Goal: Transaction & Acquisition: Purchase product/service

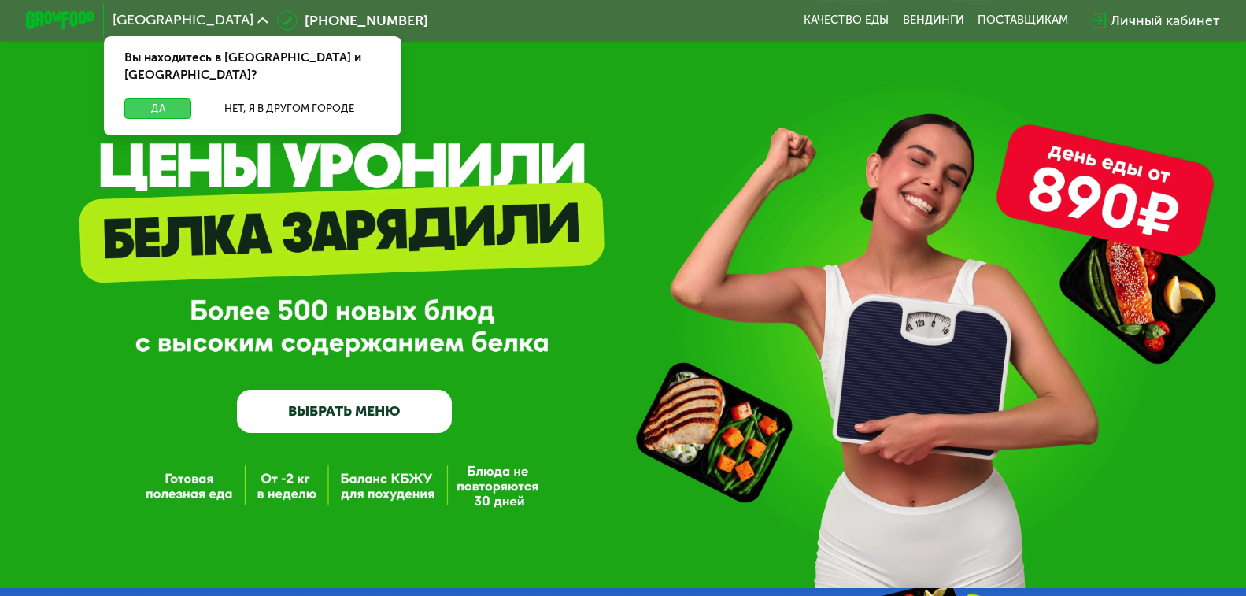
click at [139, 98] on button "Да" at bounding box center [157, 108] width 67 height 20
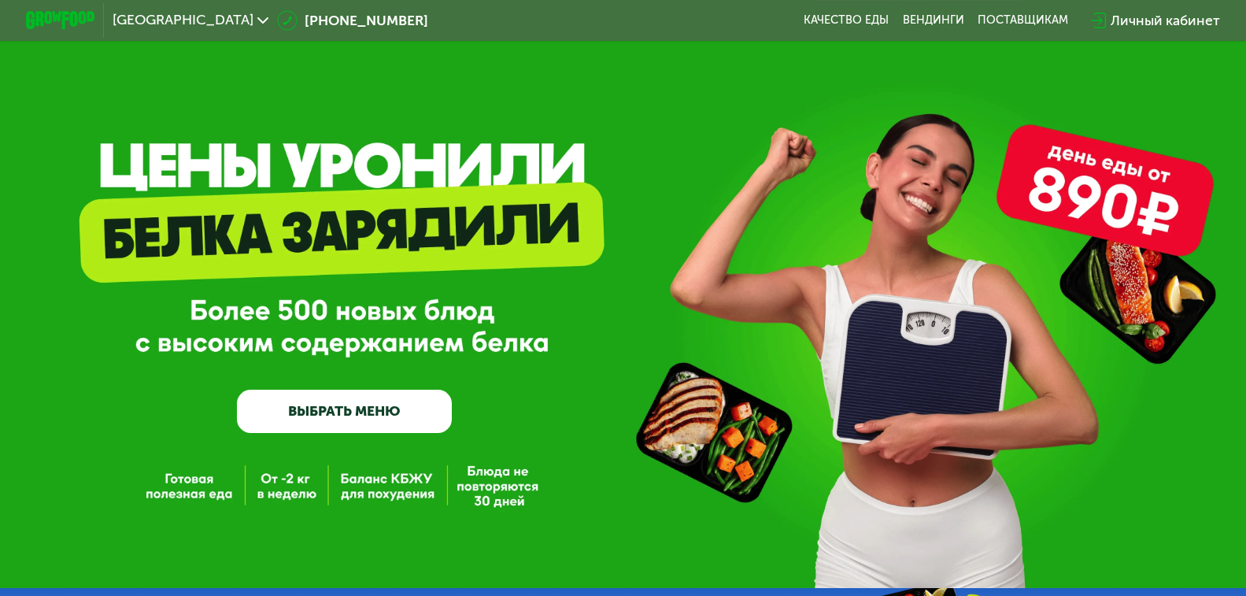
click at [53, 198] on div "GrowFood — доставка правильного питания ВЫБРАТЬ МЕНЮ" at bounding box center [623, 294] width 1246 height 588
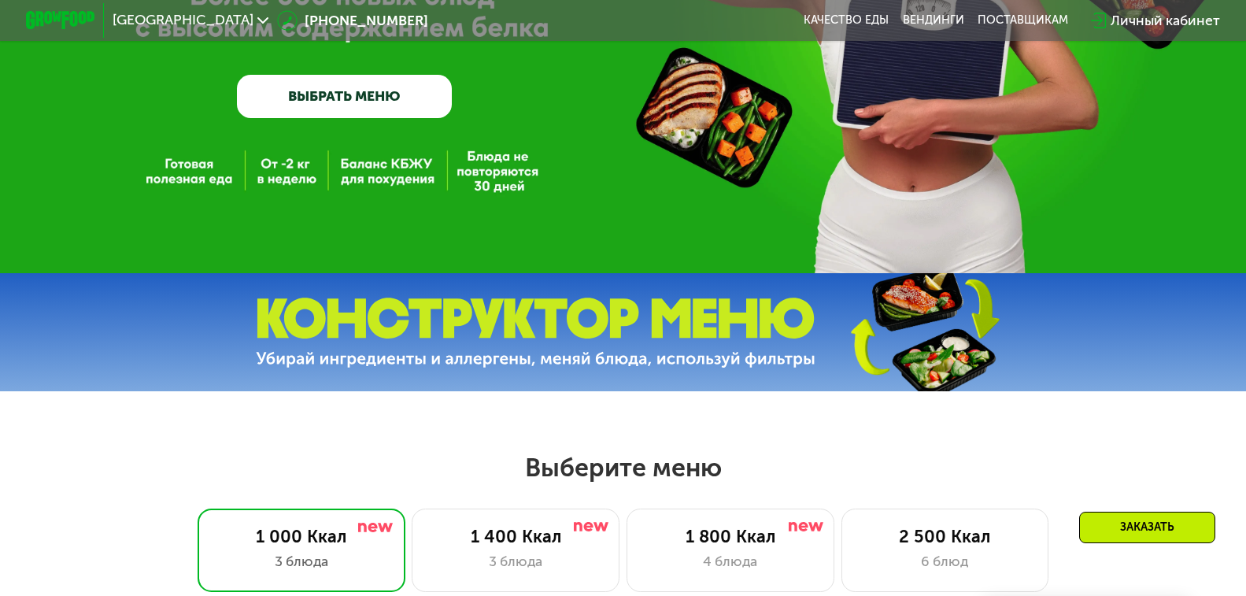
click at [375, 101] on link "ВЫБРАТЬ МЕНЮ" at bounding box center [345, 96] width 216 height 43
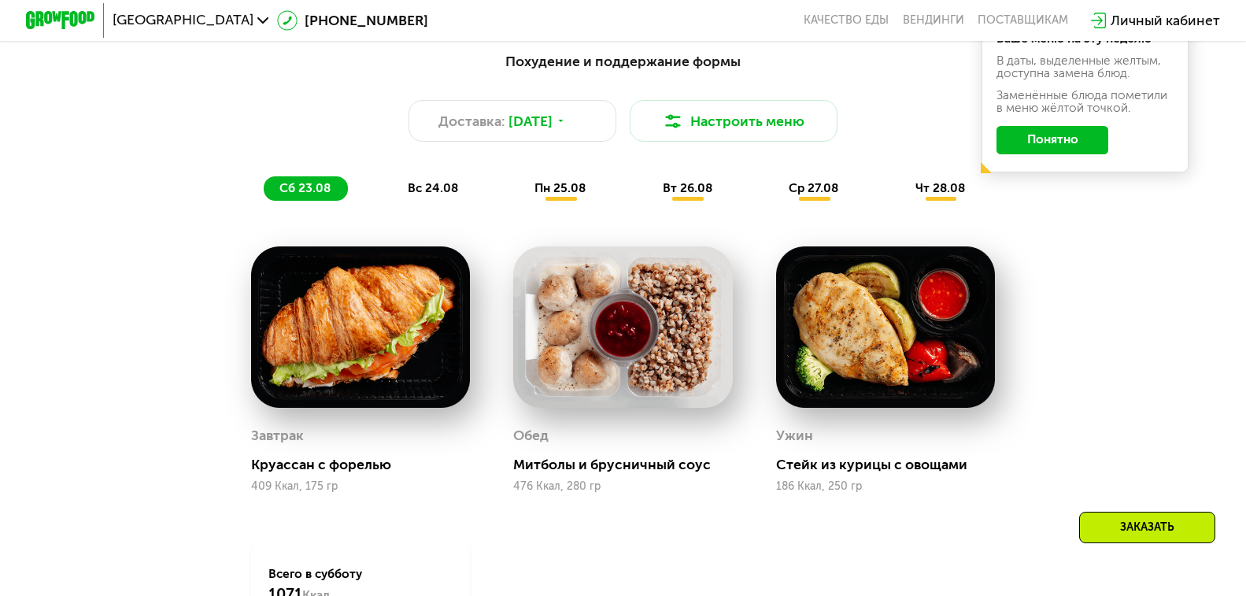
scroll to position [733, 0]
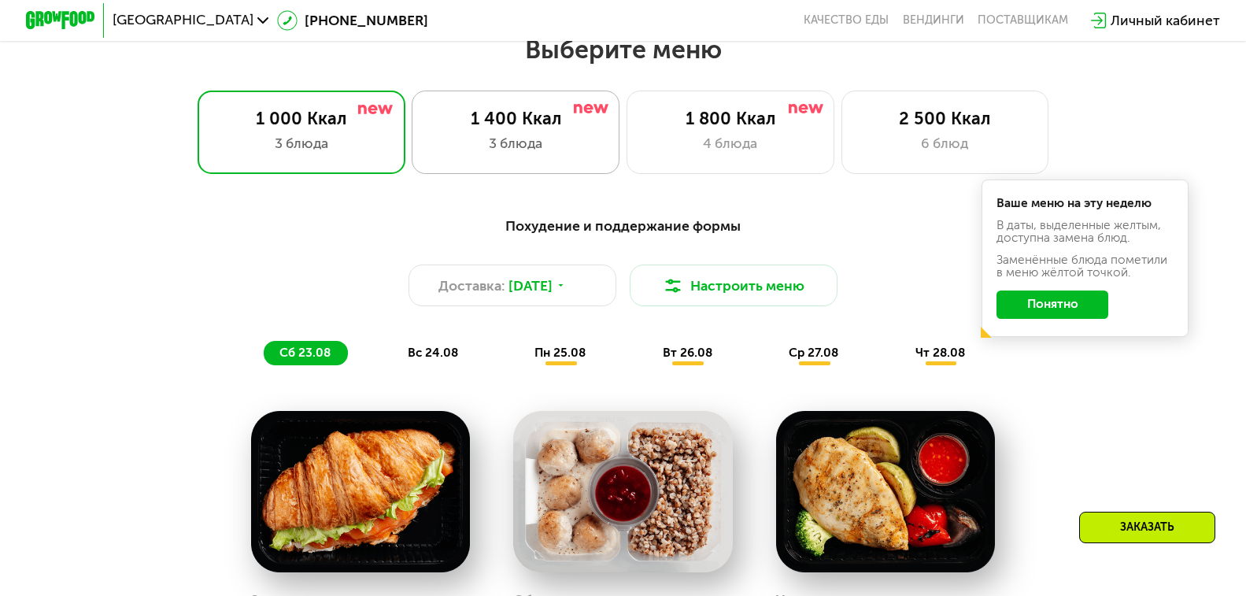
click at [529, 153] on div "3 блюда" at bounding box center [516, 143] width 172 height 20
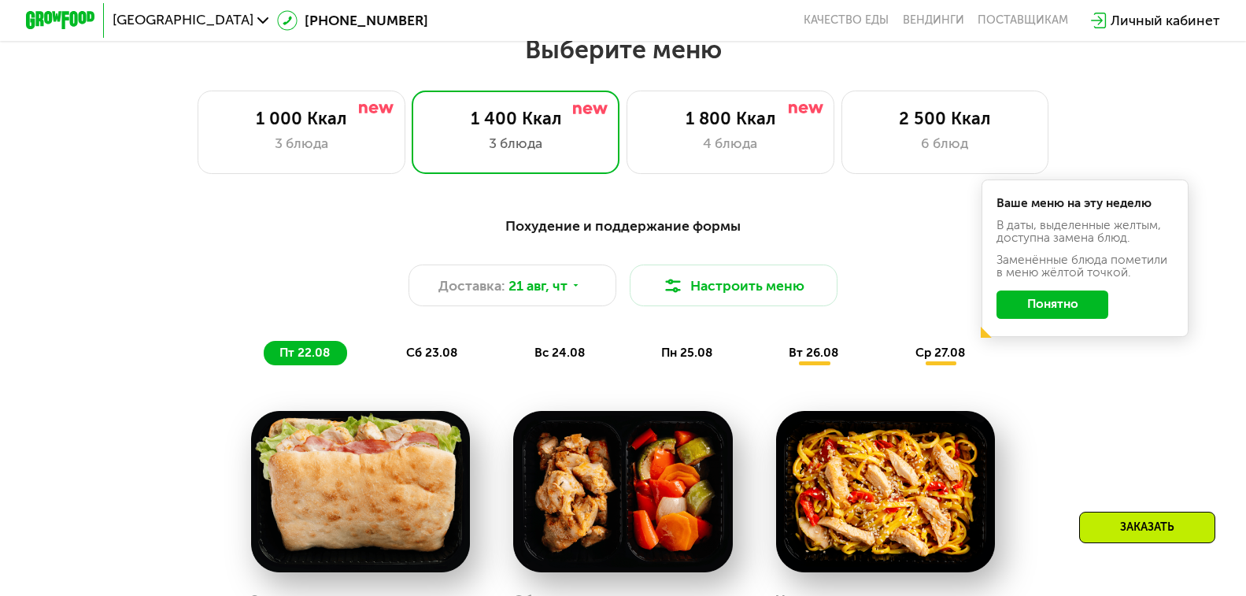
click at [1073, 375] on div "Похудение и поддержание формы Доставка: [DATE] Настроить меню пт 22.08 сб 23.08…" at bounding box center [623, 290] width 1045 height 170
click at [1077, 316] on button "Понятно" at bounding box center [1052, 304] width 112 height 28
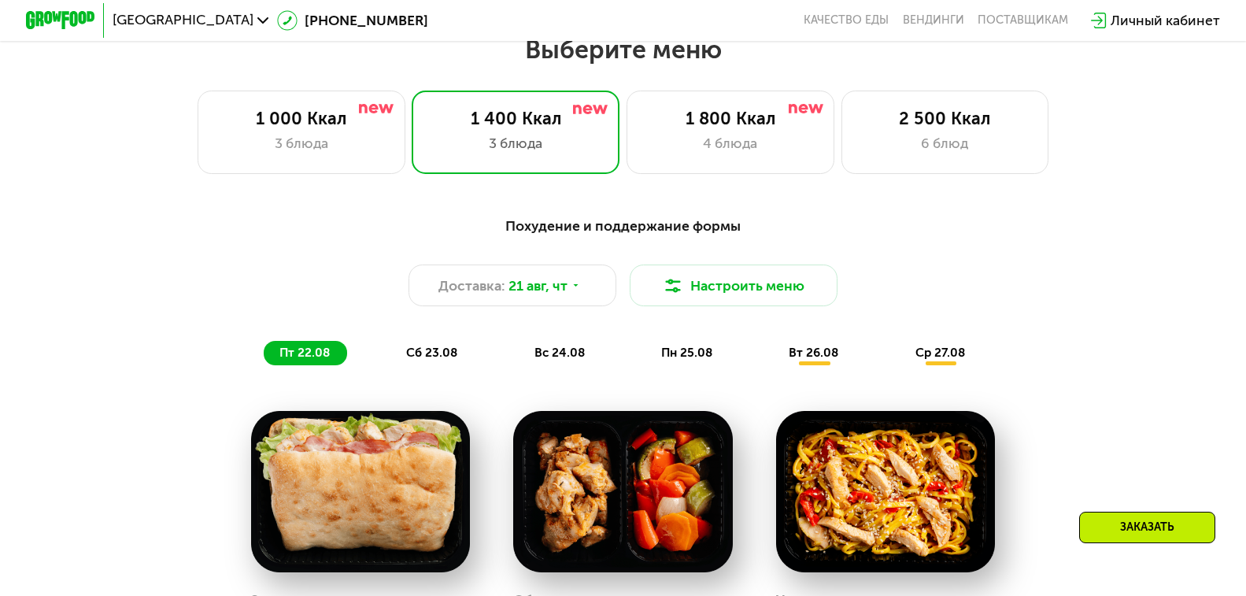
click at [189, 417] on div "Похудение и поддержание формы Доставка: [DATE] Настроить меню пт 22.08 сб 23.08…" at bounding box center [623, 564] width 1066 height 718
click at [841, 162] on div "1 800 Ккал 4 блюда" at bounding box center [945, 132] width 208 height 83
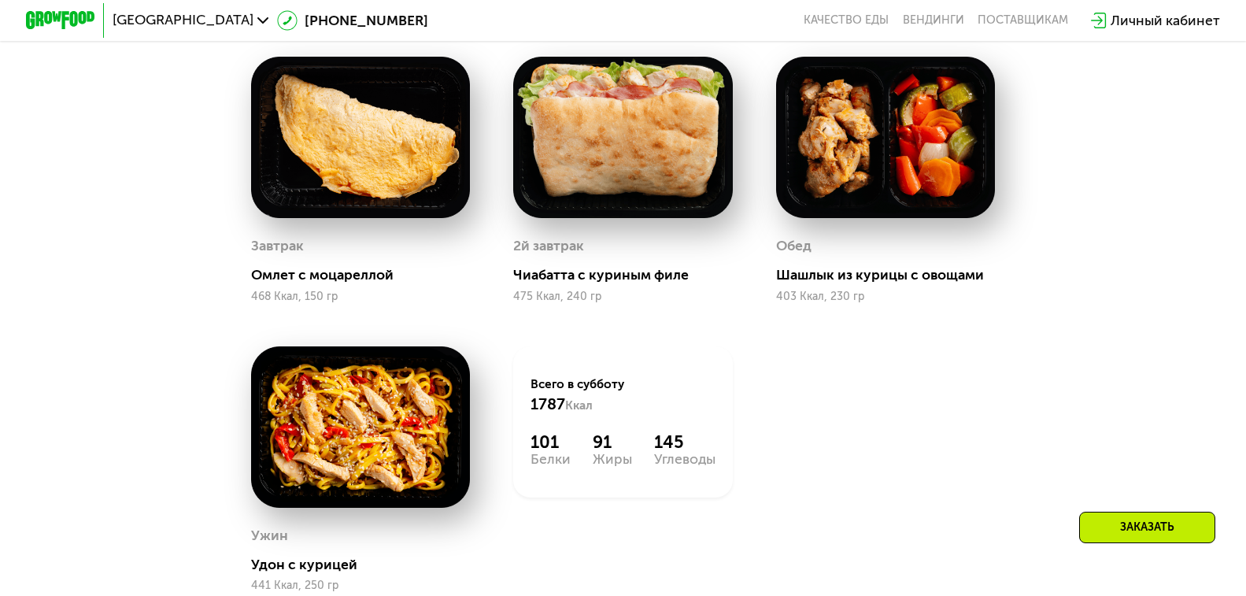
scroll to position [969, 0]
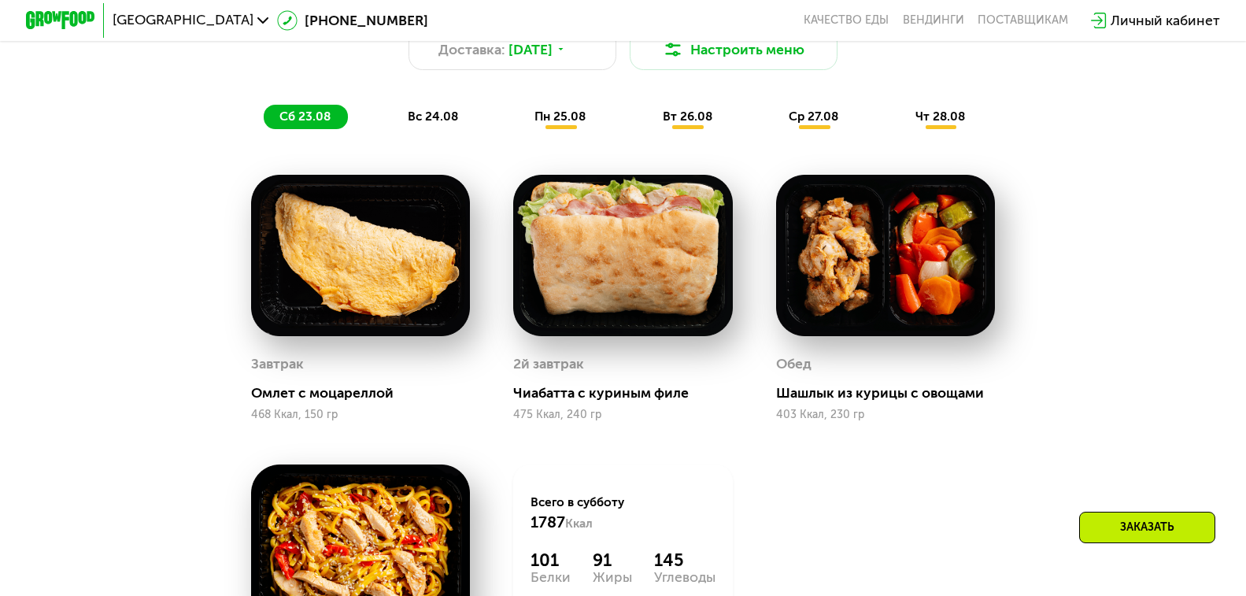
click at [1045, 283] on div "Сбалансированное питание на каждый день Доставка: [DATE] Настроить меню сб 23.0…" at bounding box center [623, 375] width 1066 height 813
click at [1065, 301] on div "Сбалансированное питание на каждый день Доставка: [DATE] Настроить меню сб 23.0…" at bounding box center [623, 375] width 1066 height 813
click at [427, 119] on span "вс 24.08" at bounding box center [433, 116] width 50 height 14
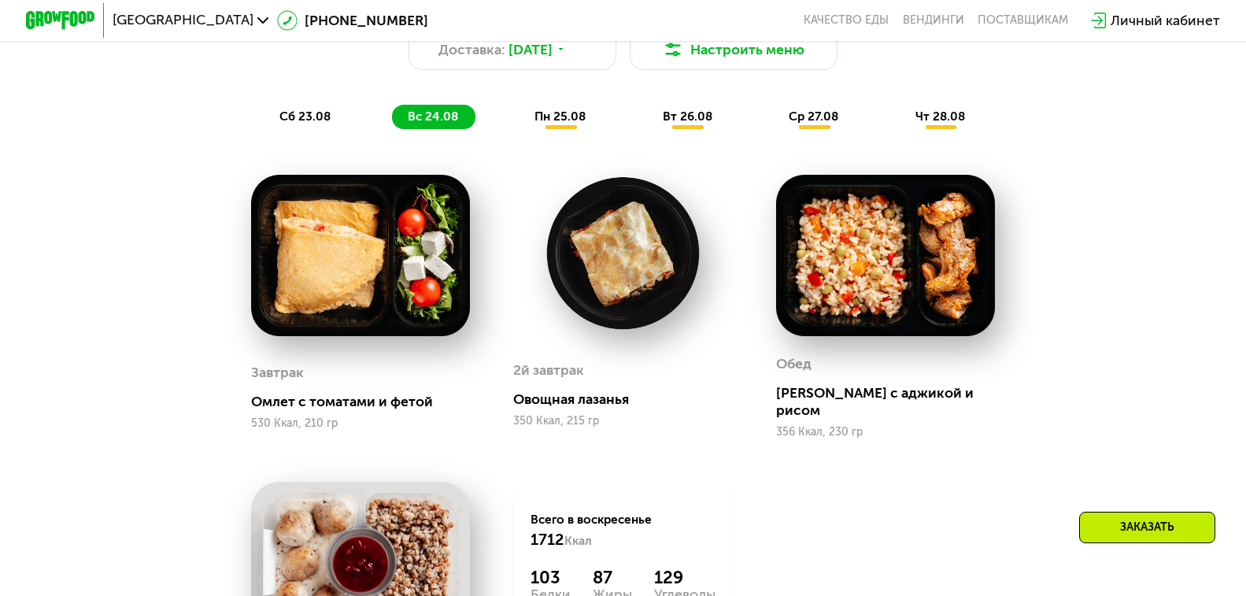
click at [553, 120] on span "пн 25.08" at bounding box center [559, 116] width 51 height 14
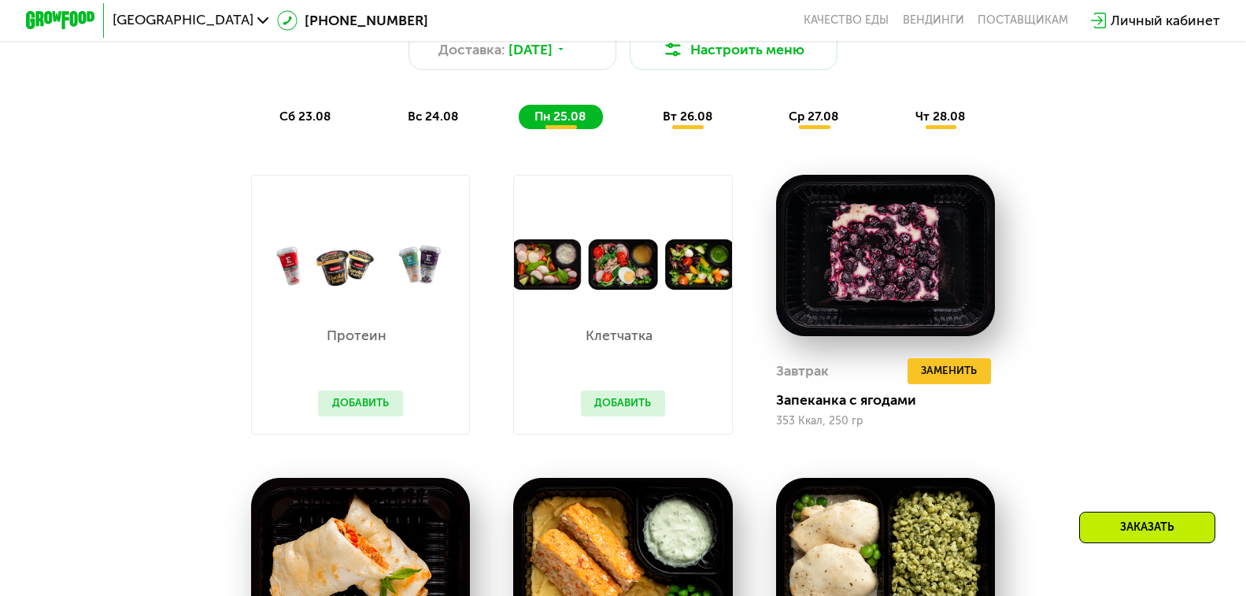
click at [708, 119] on span "вт 26.08" at bounding box center [688, 116] width 50 height 14
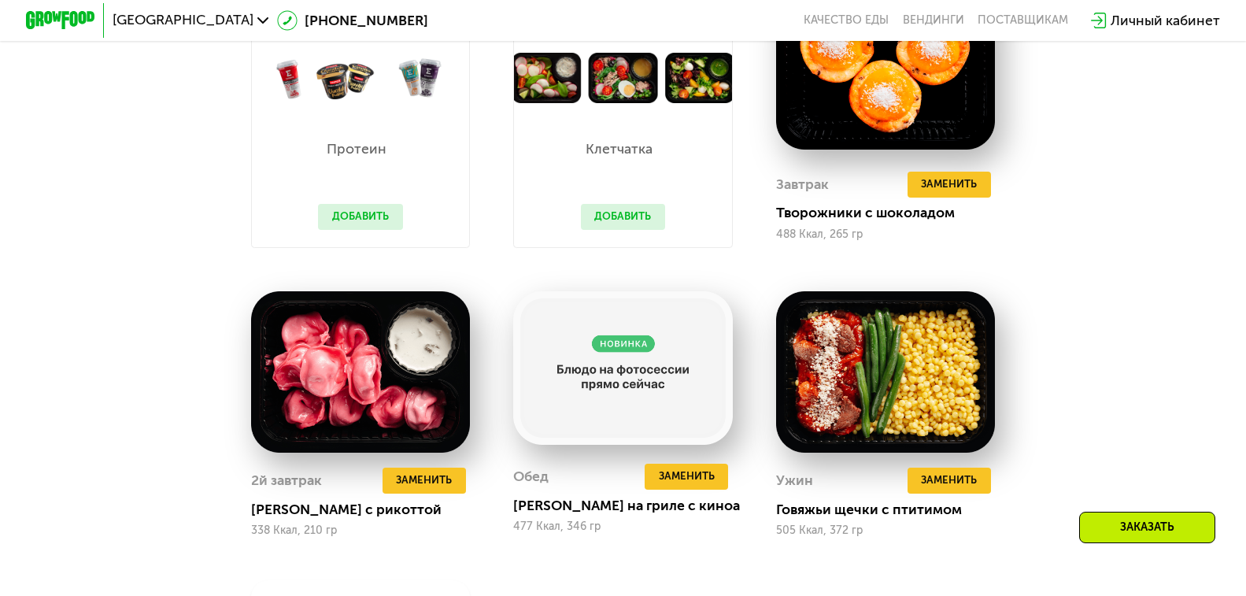
scroll to position [1205, 0]
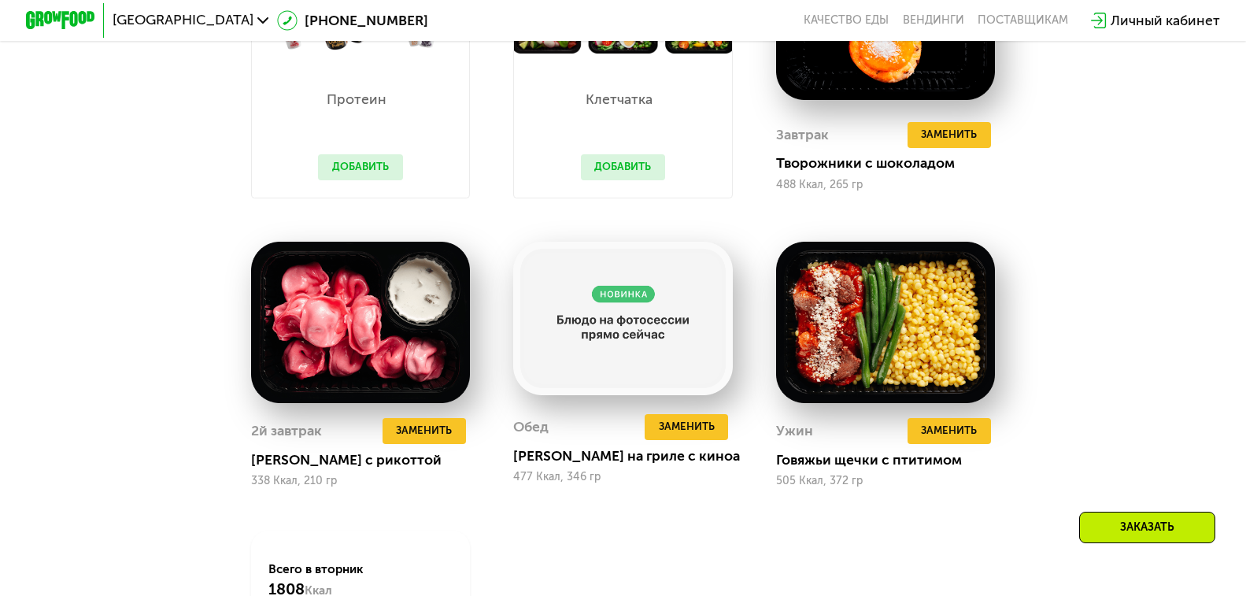
click at [187, 308] on div "Сбалансированное питание на каждый день Доставка: [DATE] Настроить меню сб 23.0…" at bounding box center [623, 243] width 1066 height 1021
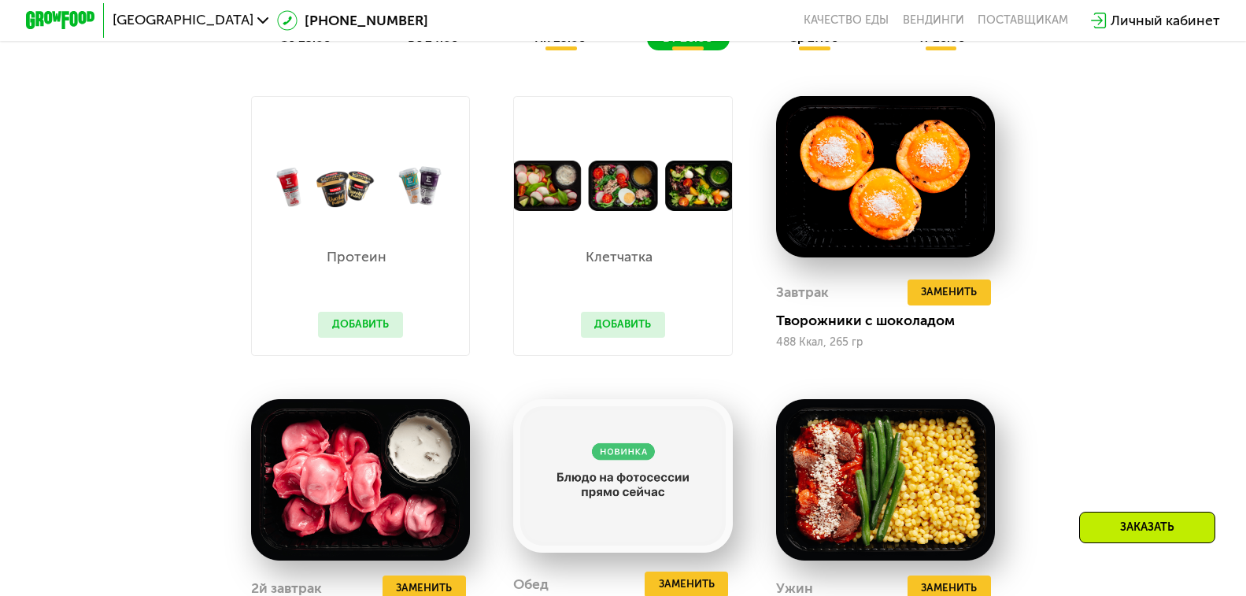
scroll to position [654, 0]
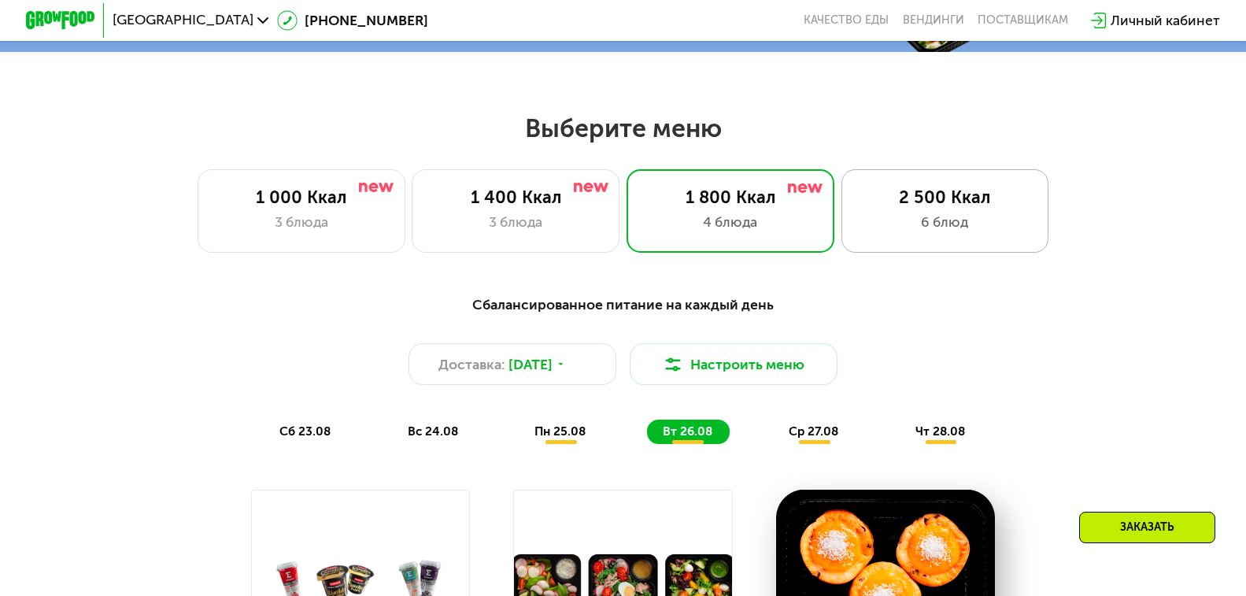
click at [937, 223] on div "6 блюд" at bounding box center [945, 222] width 172 height 20
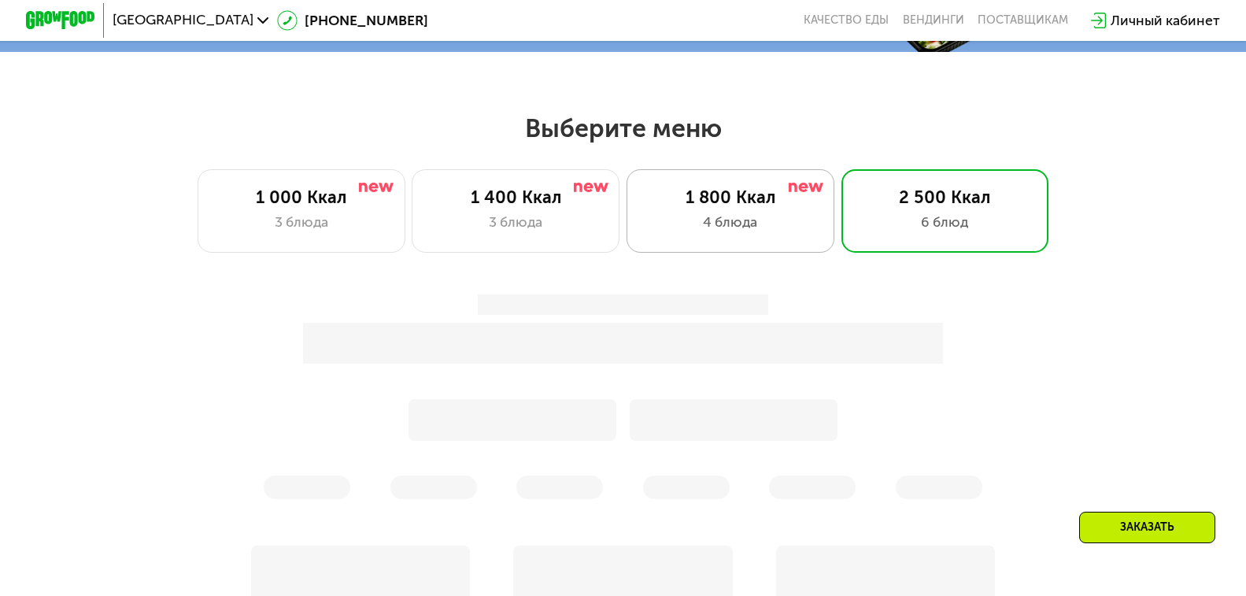
click at [741, 220] on div "4 блюда" at bounding box center [731, 222] width 172 height 20
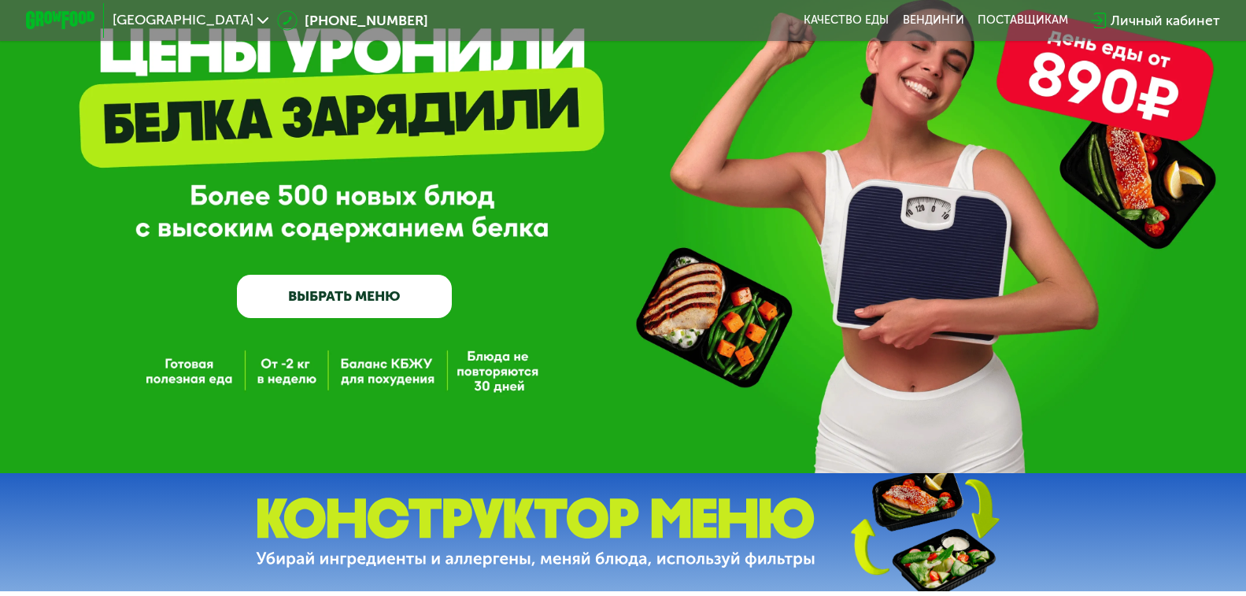
scroll to position [0, 0]
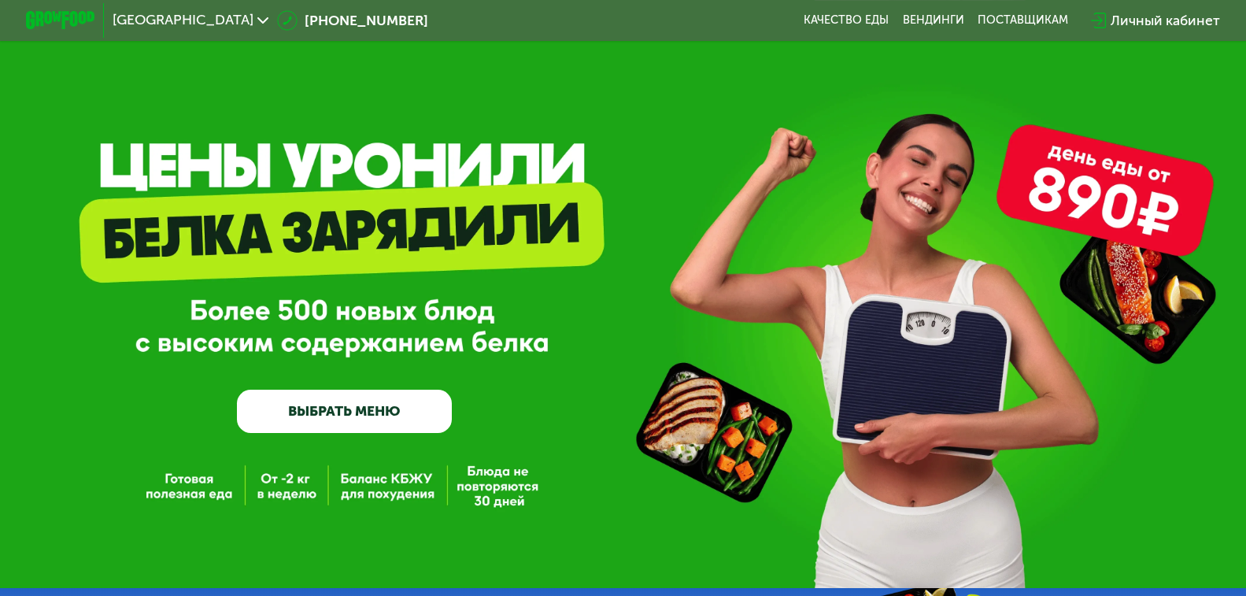
click at [349, 413] on link "ВЫБРАТЬ МЕНЮ" at bounding box center [345, 411] width 216 height 43
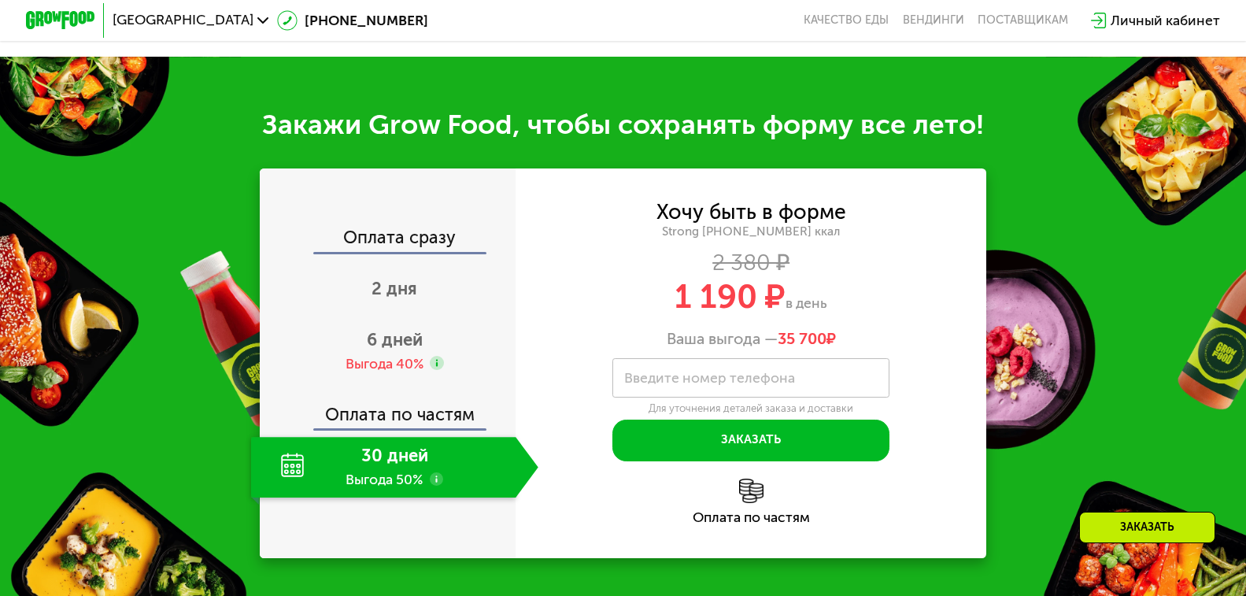
scroll to position [1835, 0]
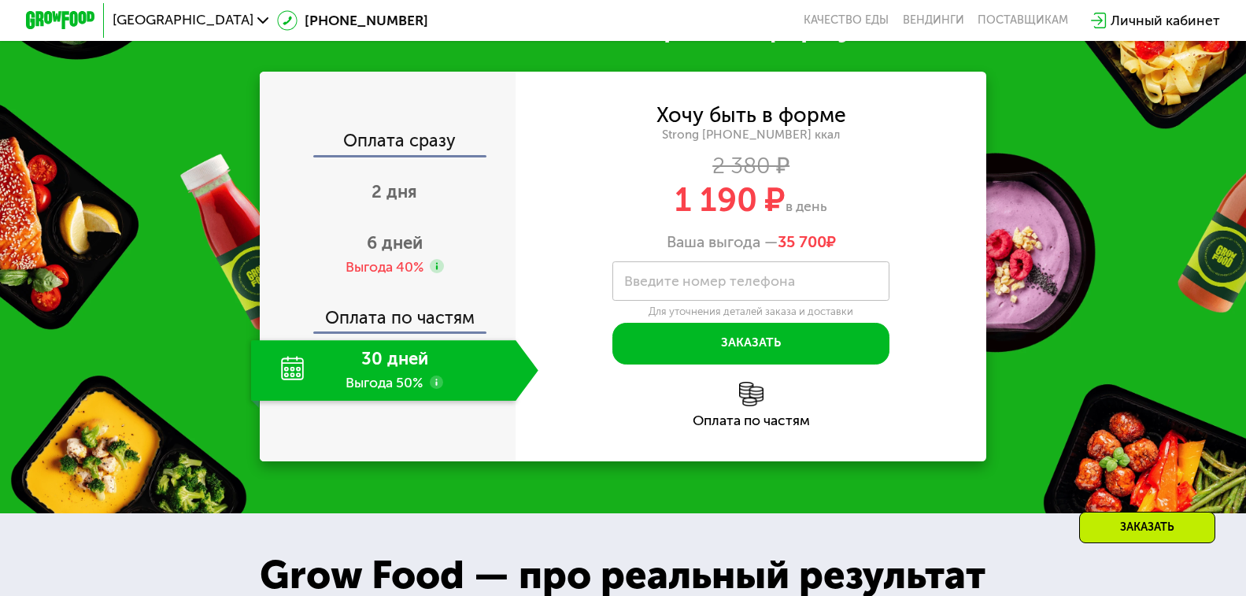
click at [703, 286] on label "Введите номер телефона" at bounding box center [709, 280] width 171 height 9
click at [703, 297] on input "Введите номер телефона" at bounding box center [750, 280] width 277 height 39
click at [556, 319] on div "Хочу быть в форме Strong [PHONE_NUMBER] ккал 2 380 ₽ 1 190 ₽ в день Ваша выгода…" at bounding box center [750, 234] width 471 height 259
click at [399, 276] on div "Выгода 40%" at bounding box center [384, 266] width 78 height 19
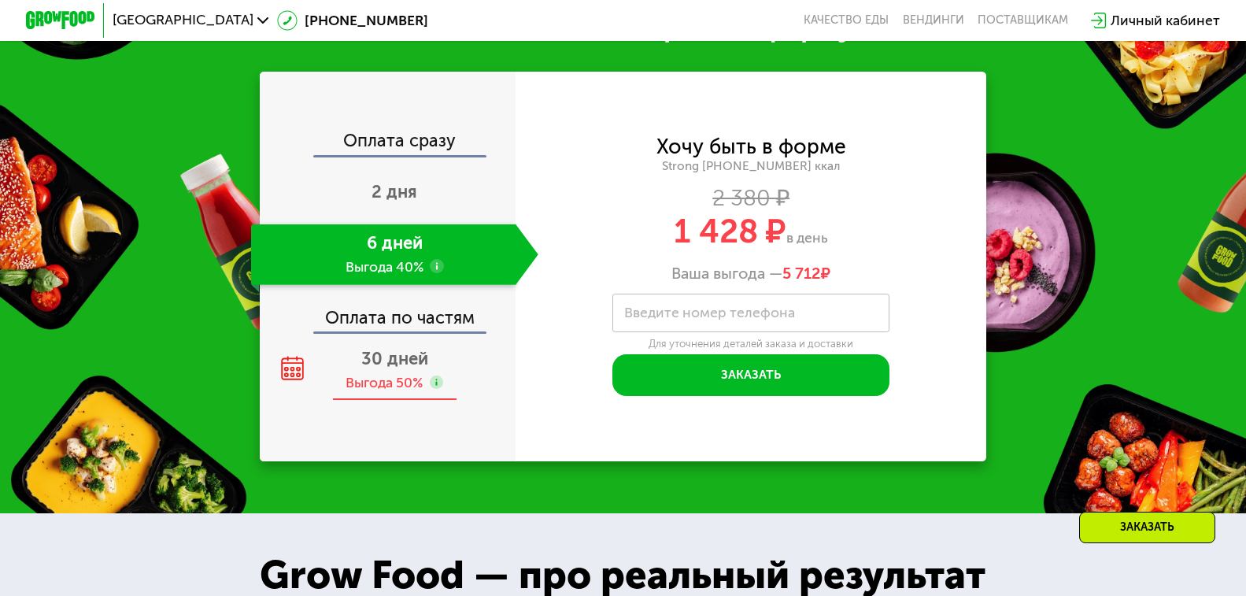
click at [394, 369] on span "30 дней" at bounding box center [394, 358] width 67 height 21
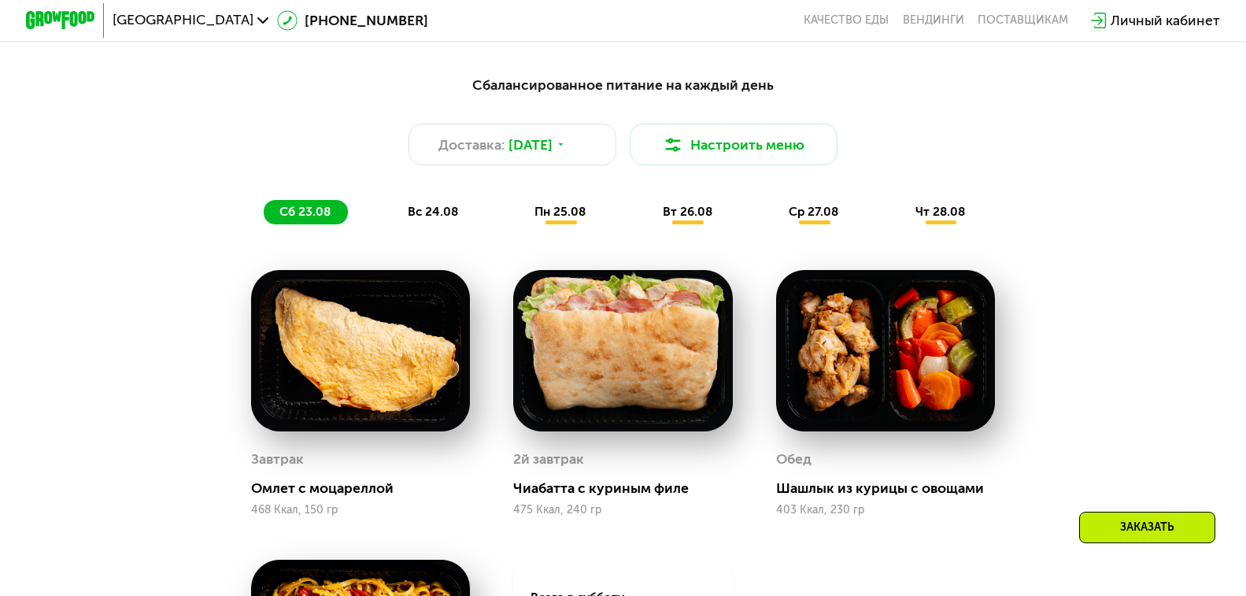
scroll to position [733, 0]
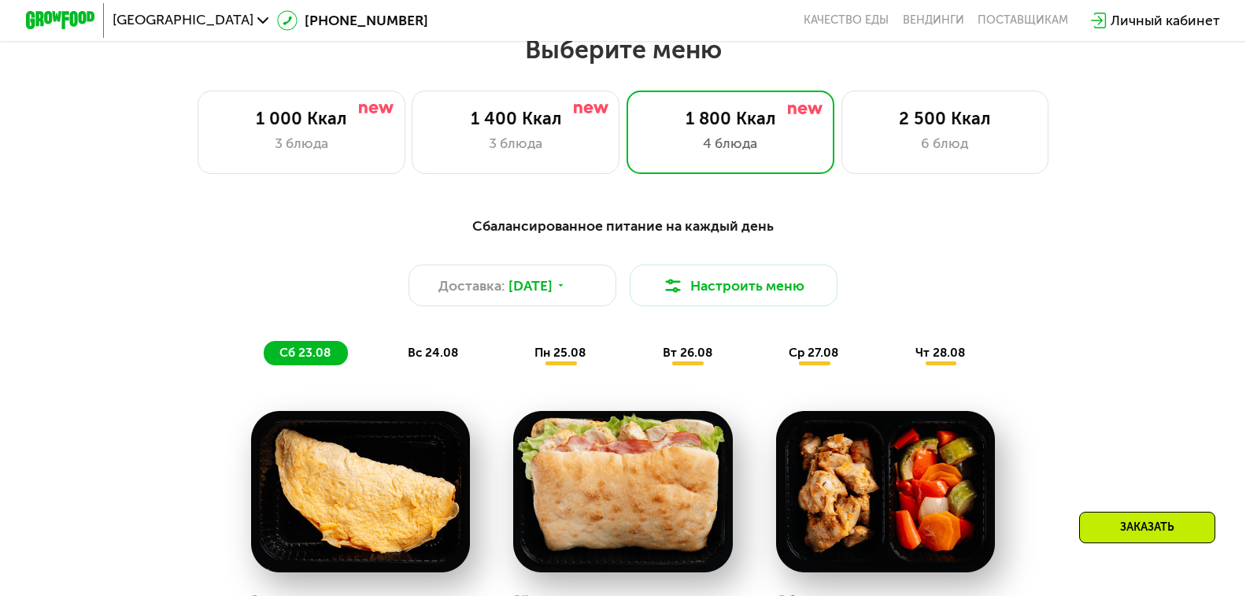
click at [702, 360] on span "вт 26.08" at bounding box center [688, 352] width 50 height 14
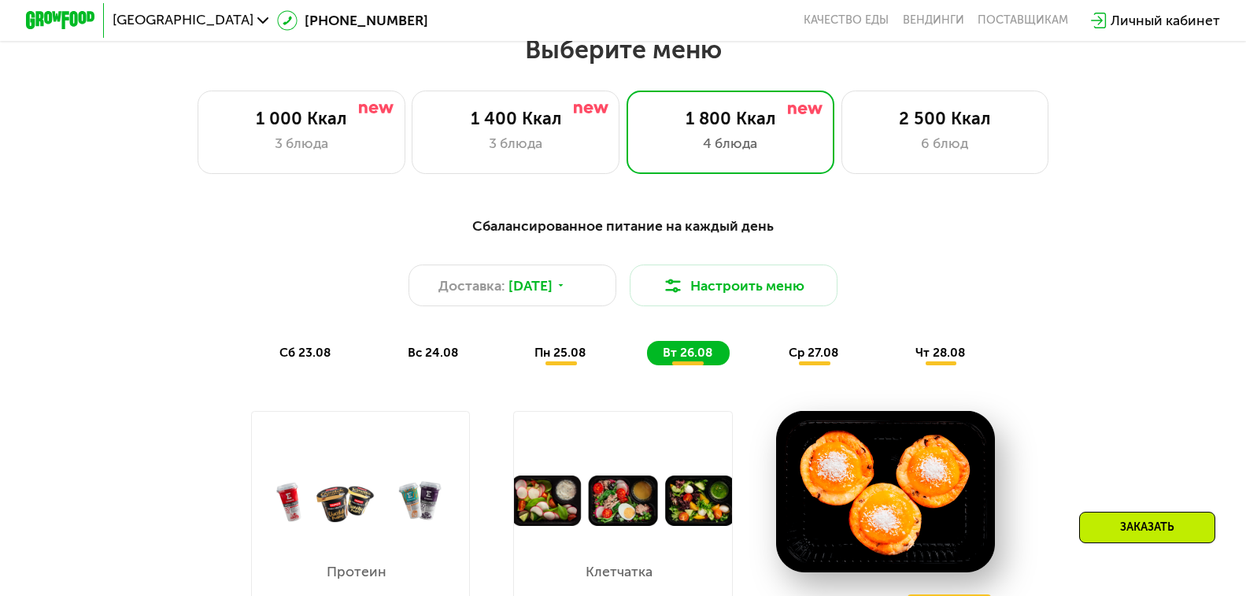
click at [817, 360] on span "ср 27.08" at bounding box center [814, 352] width 50 height 14
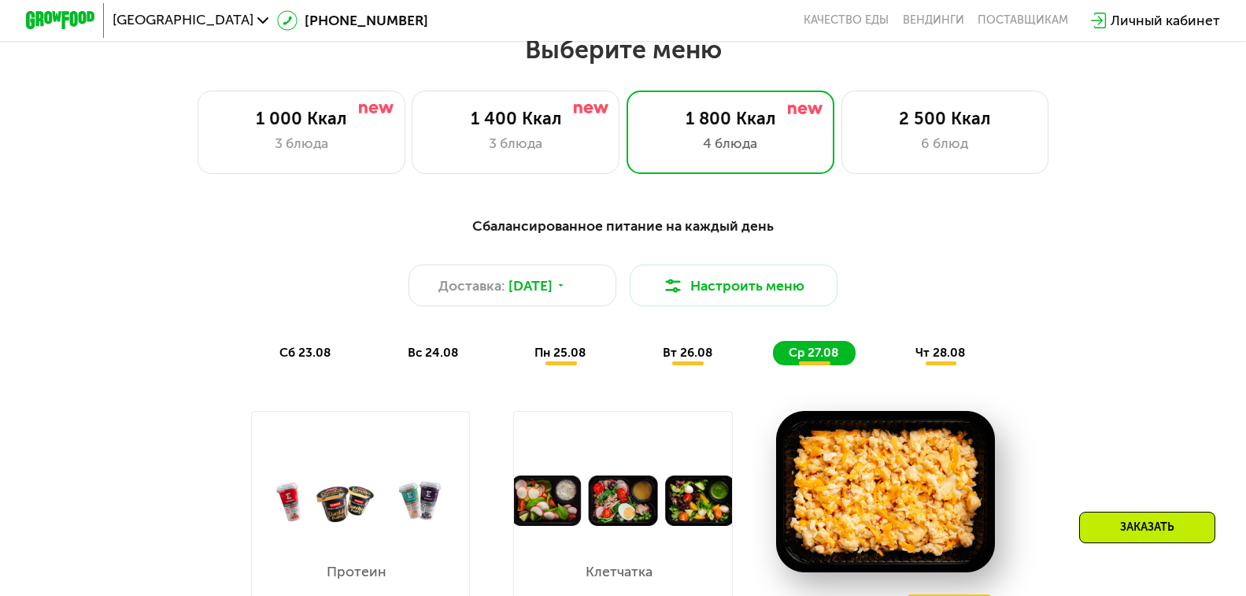
click at [972, 365] on div "чт 28.08" at bounding box center [941, 353] width 83 height 24
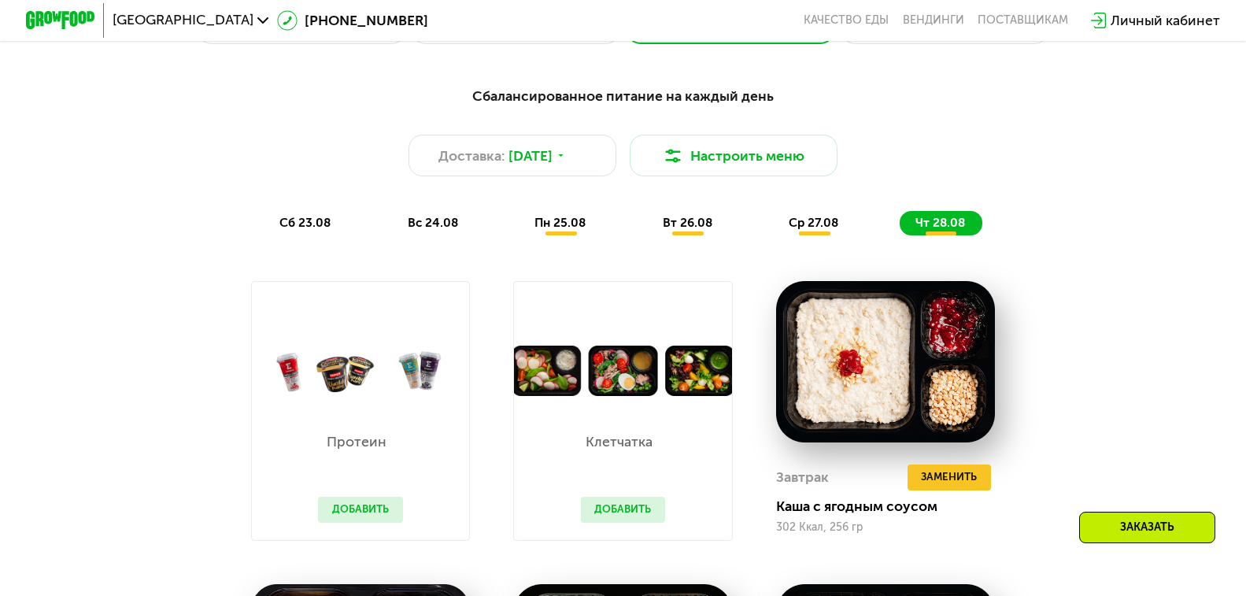
scroll to position [654, 0]
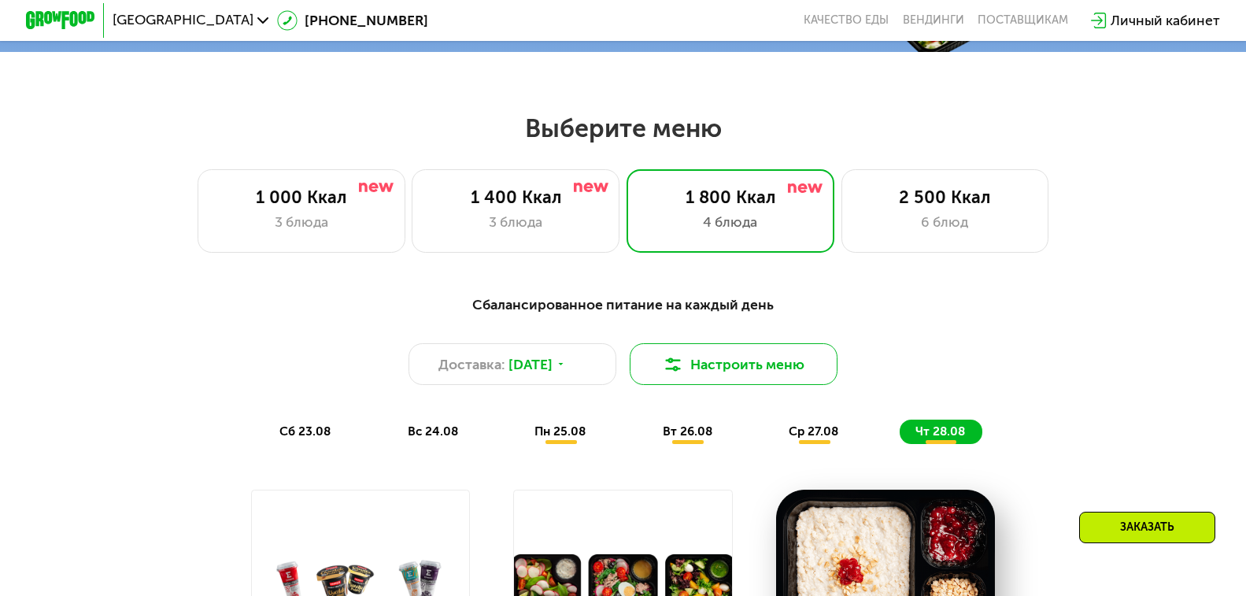
click at [737, 368] on button "Настроить меню" at bounding box center [734, 364] width 208 height 42
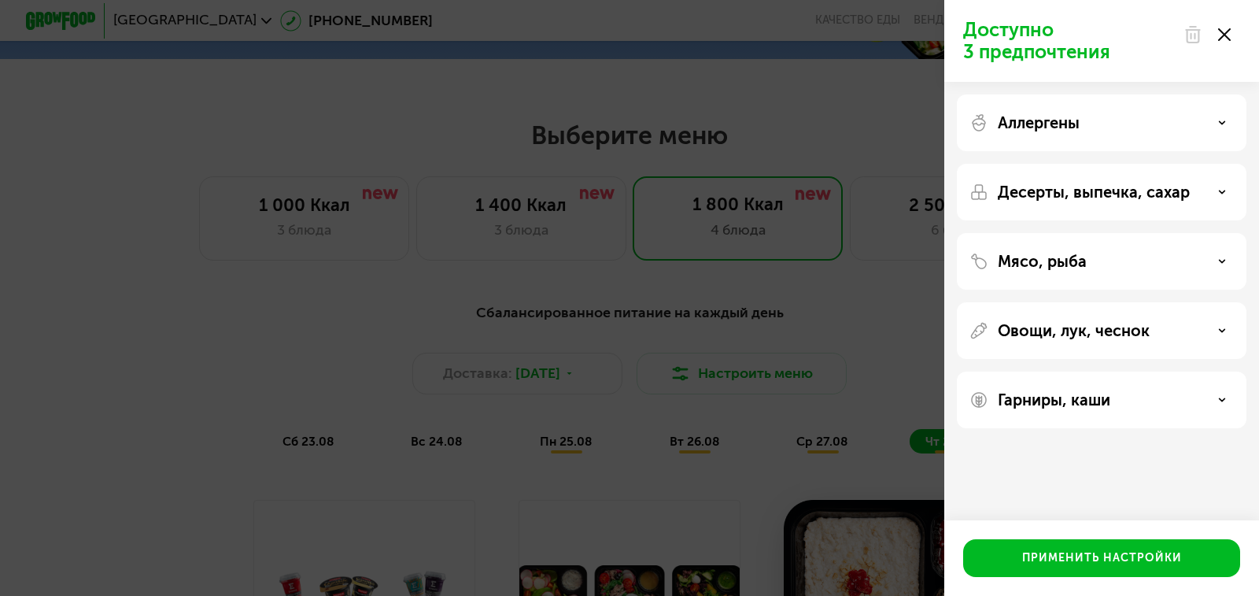
click at [1098, 126] on div "Аллергены" at bounding box center [1102, 122] width 264 height 19
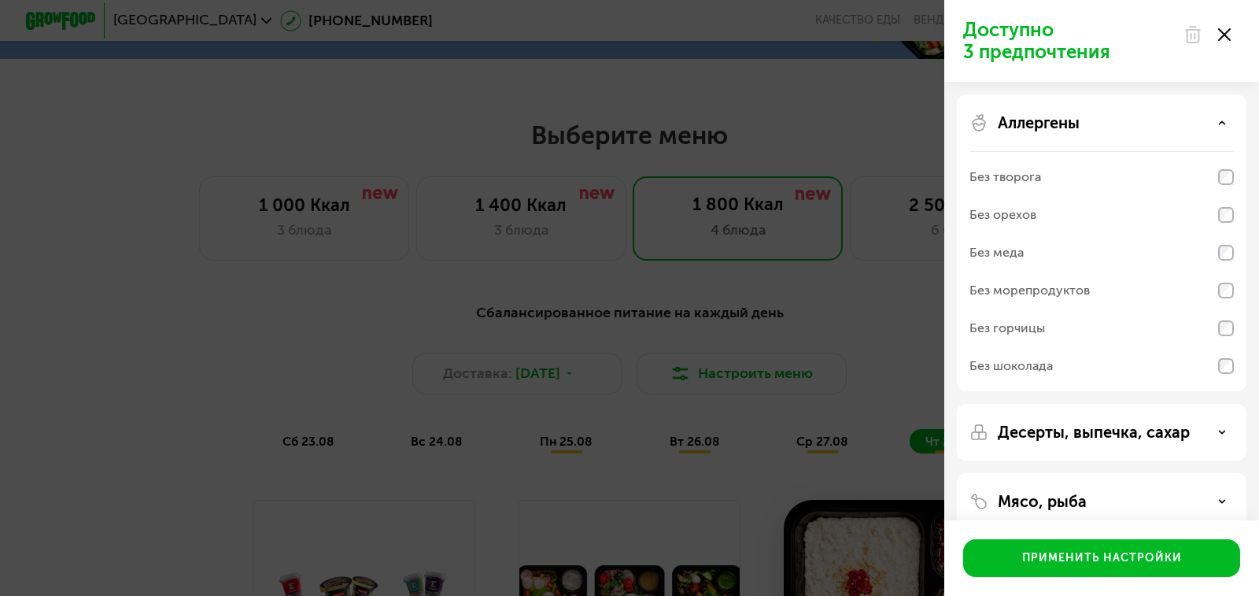
click at [1098, 126] on div "Аллергены" at bounding box center [1102, 122] width 264 height 19
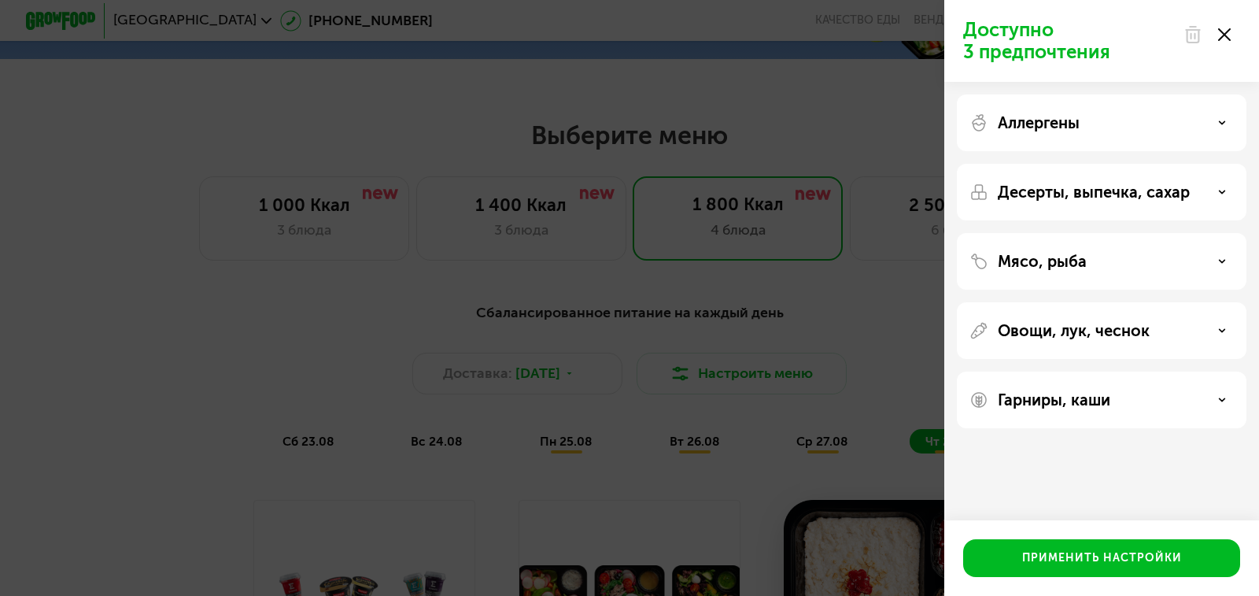
click at [1061, 190] on p "Десерты, выпечка, сахар" at bounding box center [1094, 192] width 192 height 19
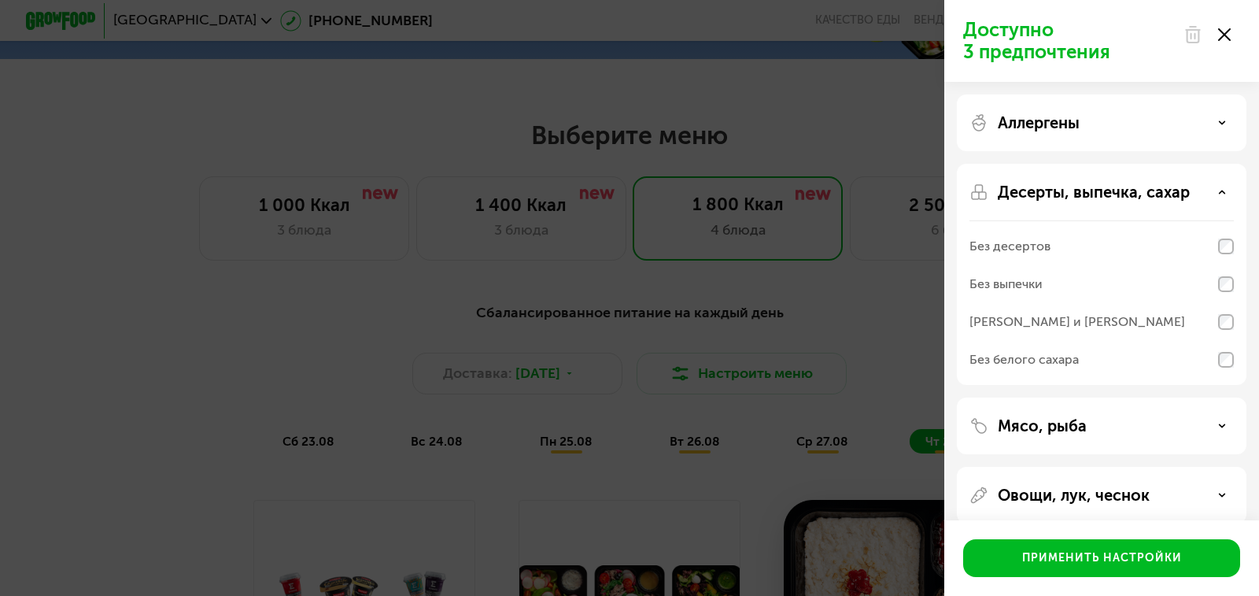
click at [1061, 190] on p "Десерты, выпечка, сахар" at bounding box center [1094, 192] width 192 height 19
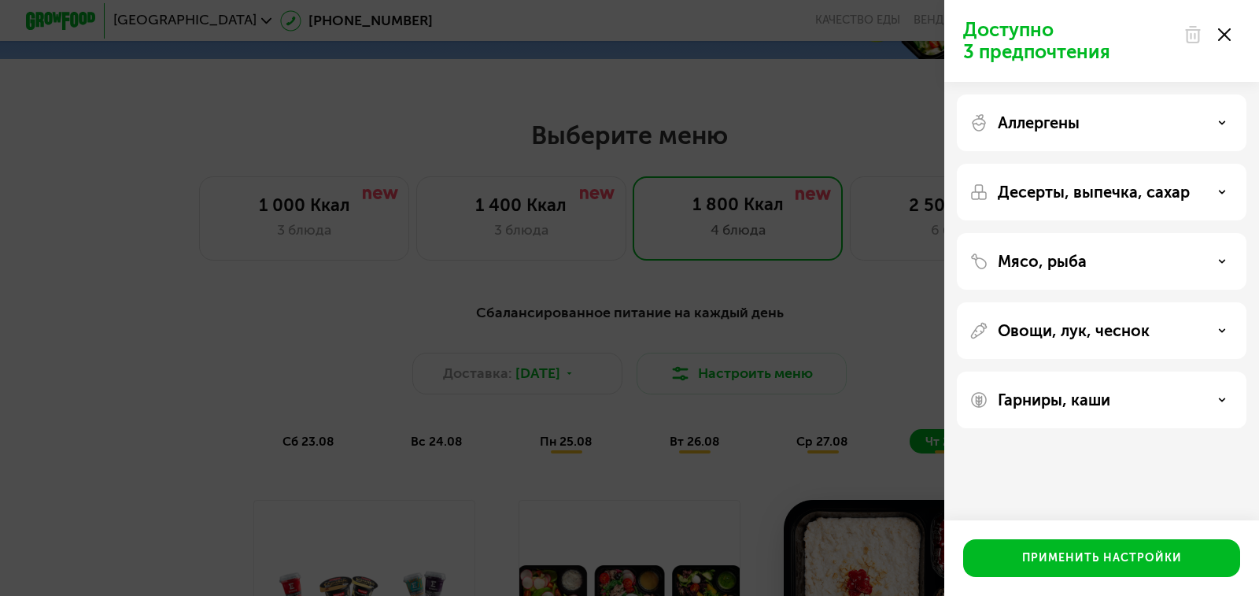
click at [1059, 266] on p "Мясо, рыба" at bounding box center [1042, 261] width 89 height 19
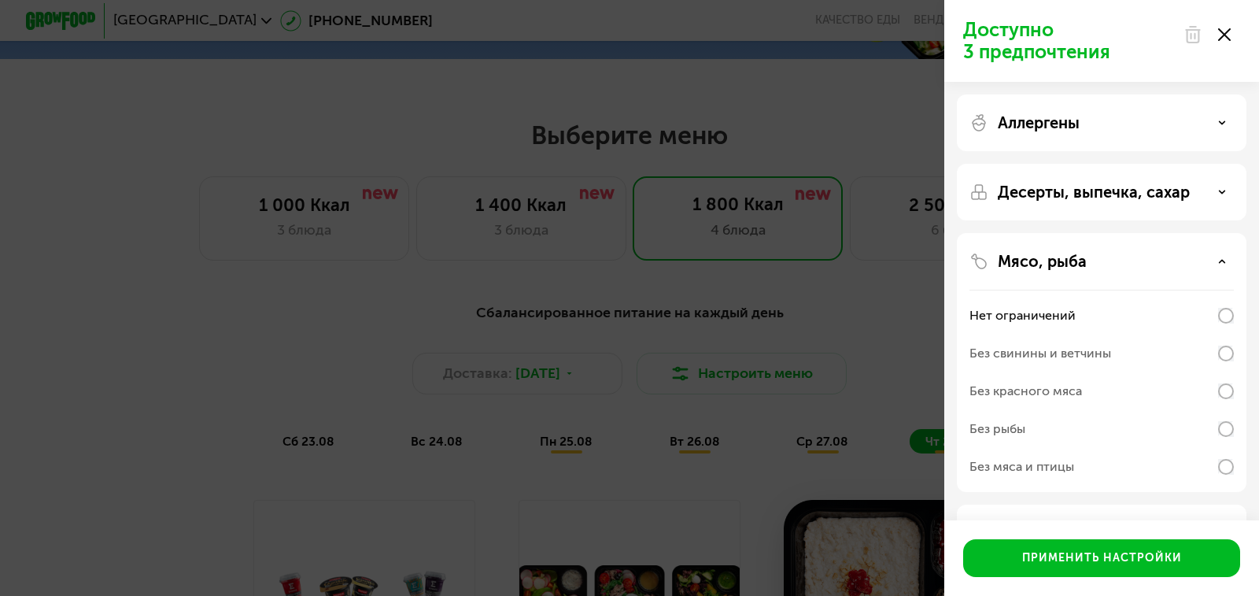
click at [1059, 258] on p "Мясо, рыба" at bounding box center [1042, 261] width 89 height 19
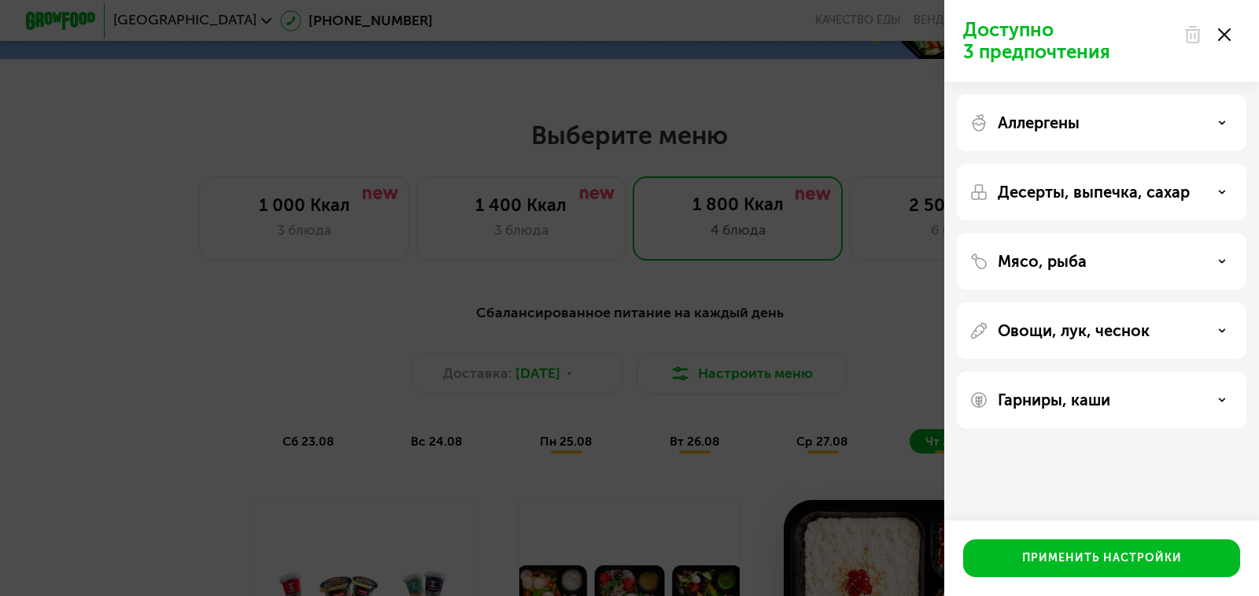
click at [1011, 324] on p "Овощи, лук, чеснок" at bounding box center [1074, 330] width 152 height 19
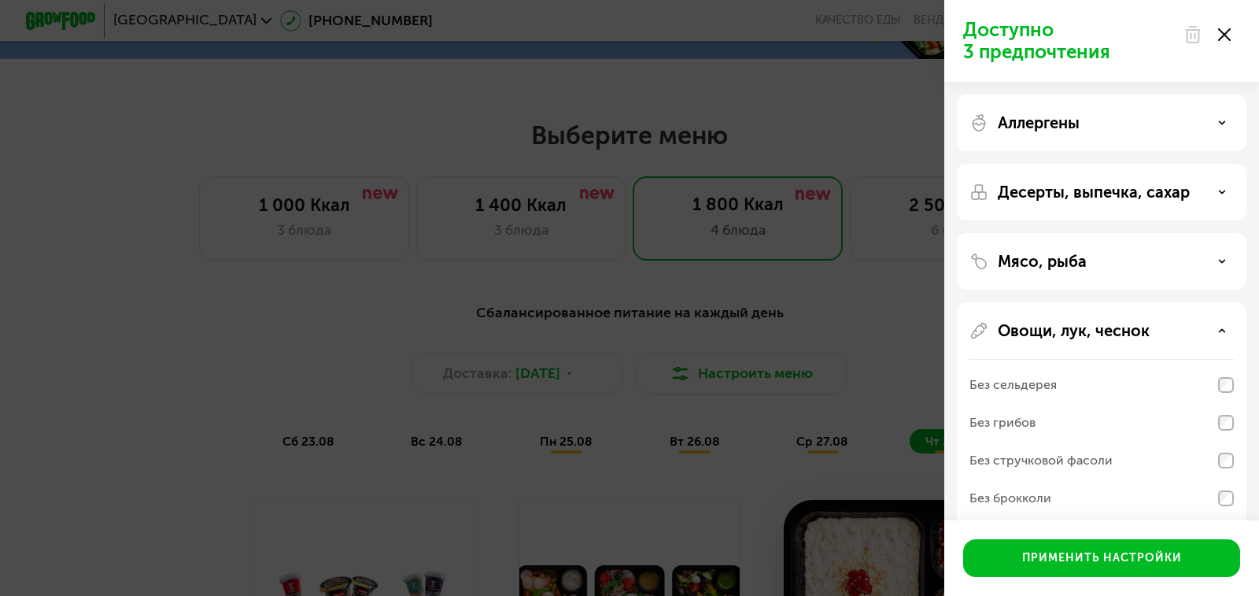
click at [1022, 325] on p "Овощи, лук, чеснок" at bounding box center [1074, 330] width 152 height 19
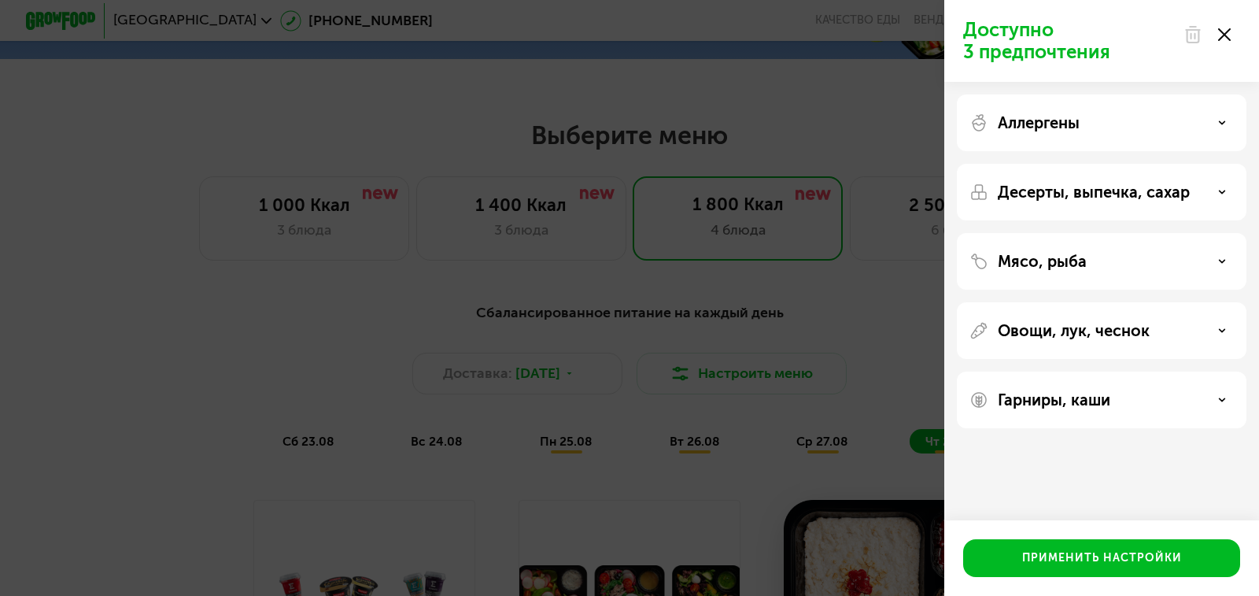
click at [896, 316] on div "Доступно 3 предпочтения Аллергены Десерты, выпечка, сахар Мясо, рыба Овощи, лук…" at bounding box center [629, 298] width 1259 height 596
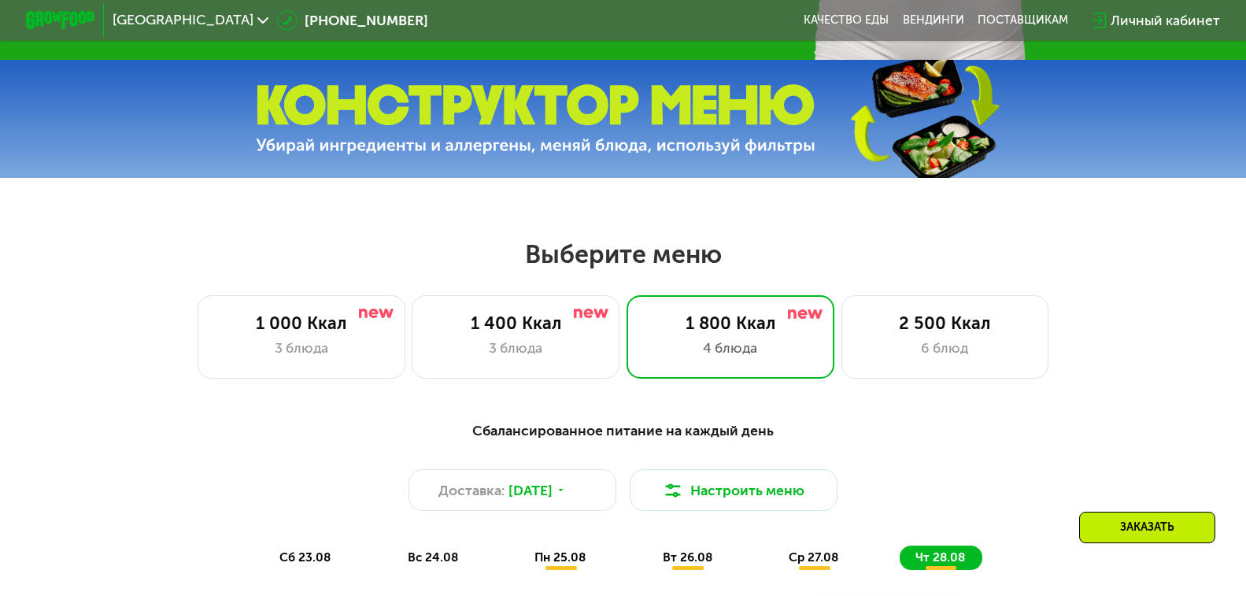
scroll to position [733, 0]
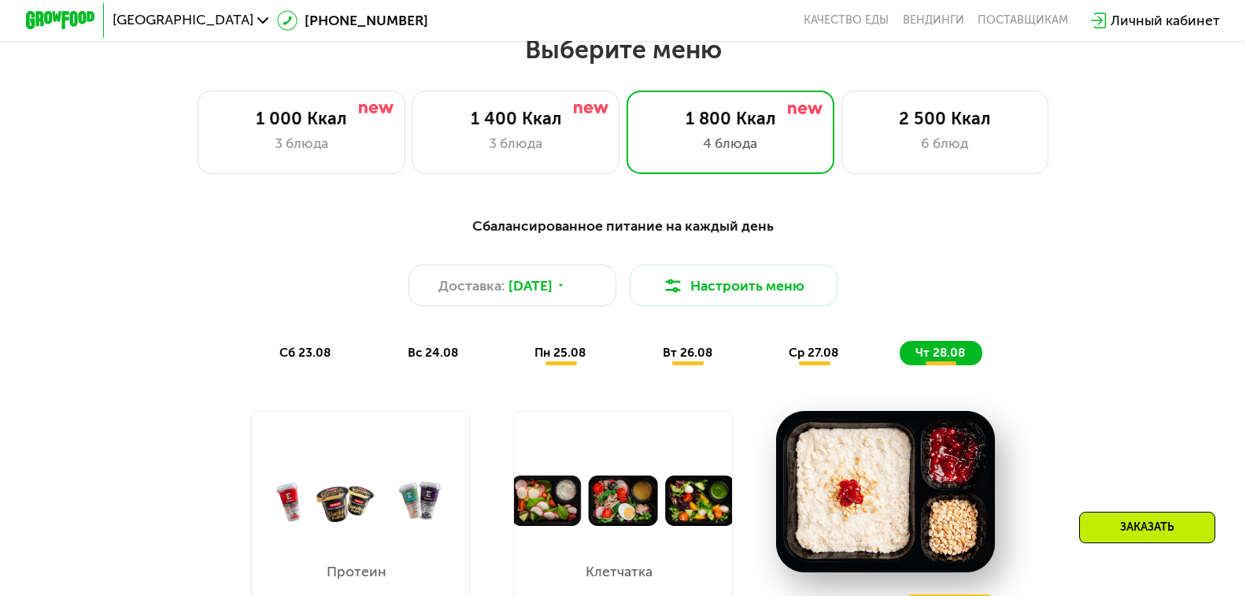
click at [900, 365] on div "ср 27.08" at bounding box center [941, 353] width 83 height 24
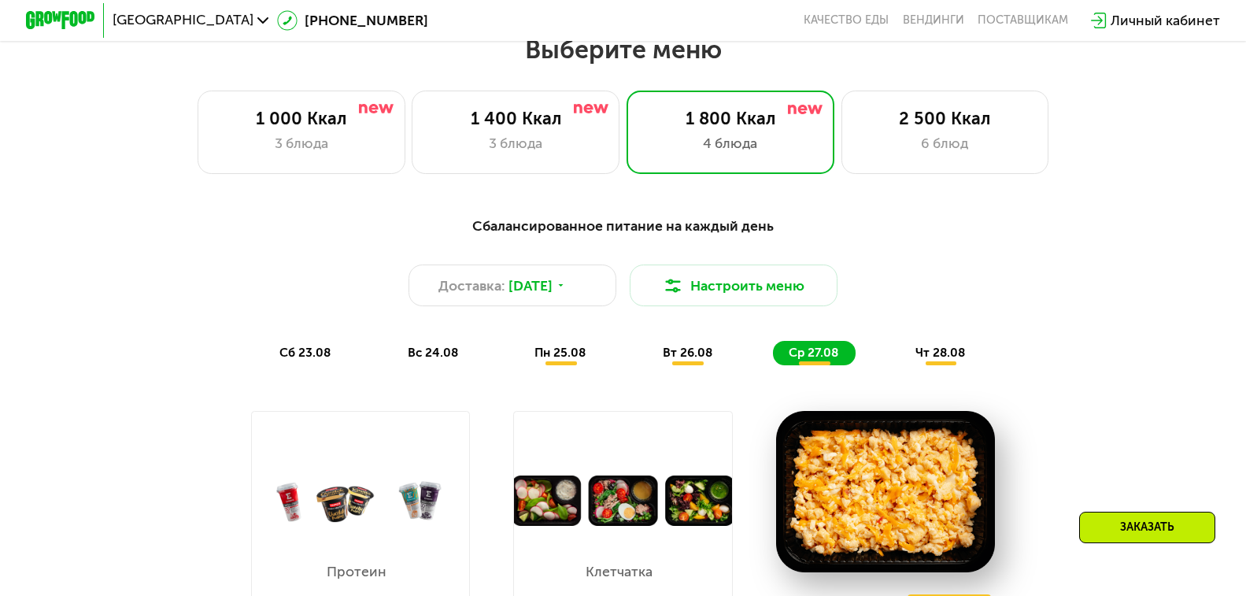
click at [673, 360] on span "вт 26.08" at bounding box center [688, 352] width 50 height 14
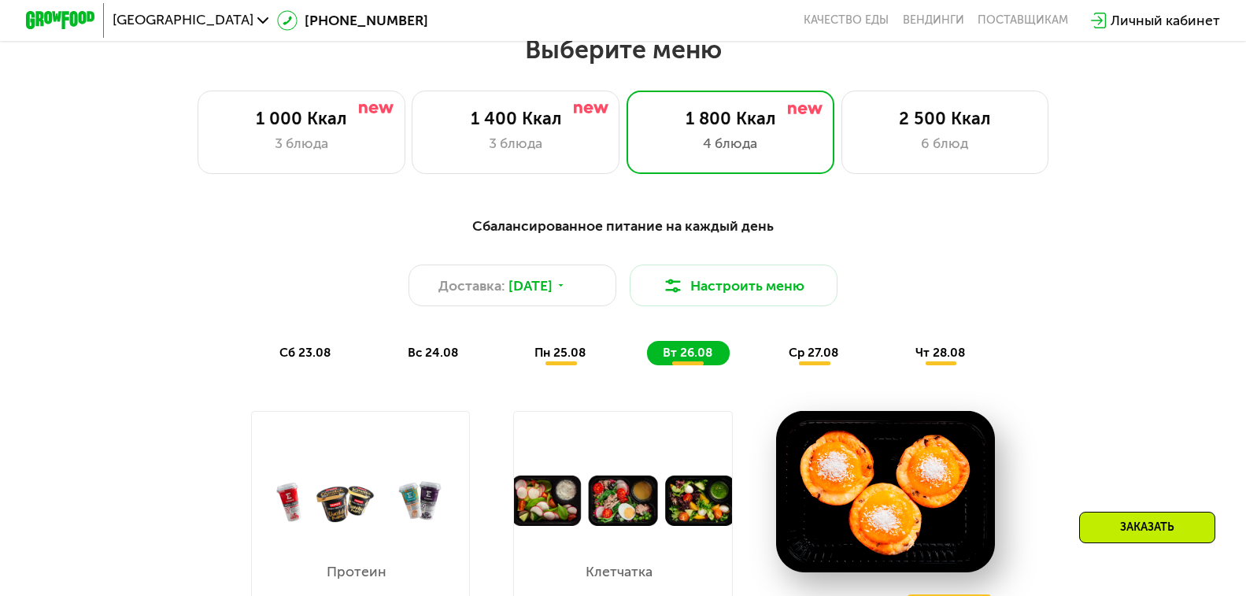
click at [582, 358] on span "пн 25.08" at bounding box center [559, 352] width 51 height 14
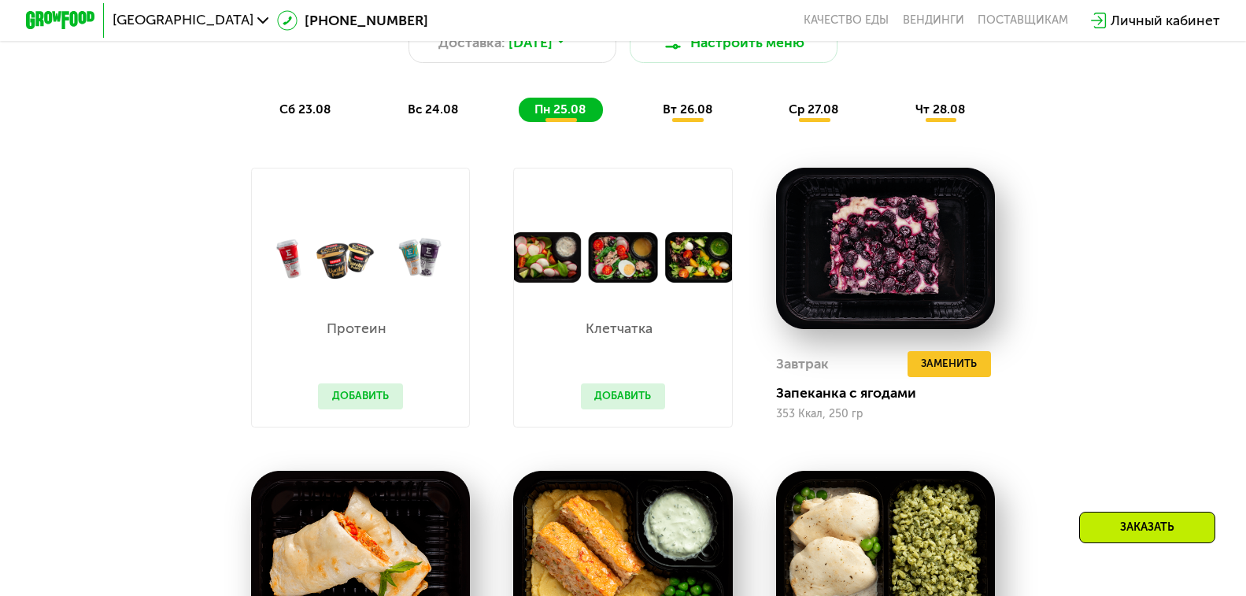
scroll to position [890, 0]
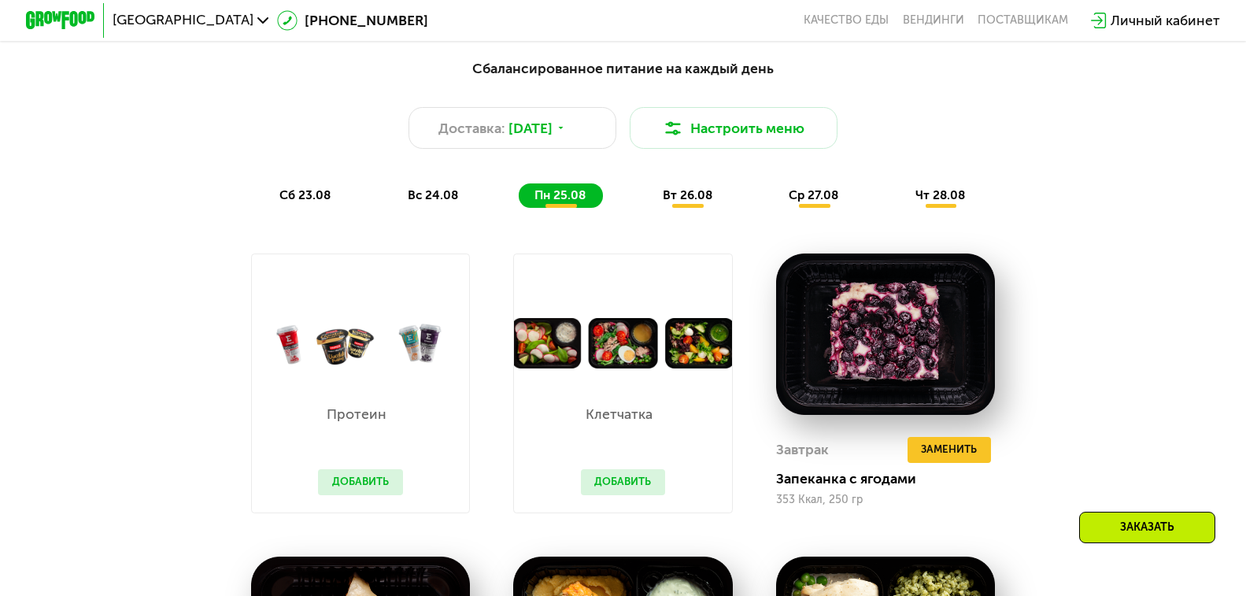
click at [371, 483] on button "Добавить" at bounding box center [360, 482] width 84 height 26
click at [366, 495] on button "Добавить" at bounding box center [360, 482] width 84 height 26
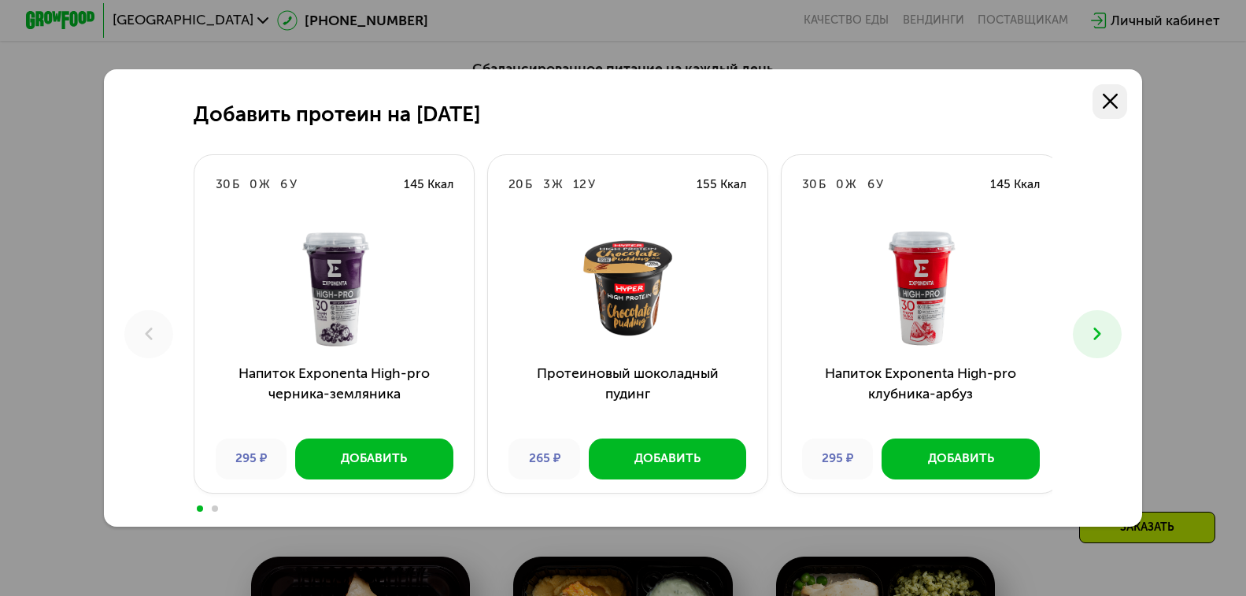
click at [1117, 94] on icon at bounding box center [1111, 102] width 16 height 16
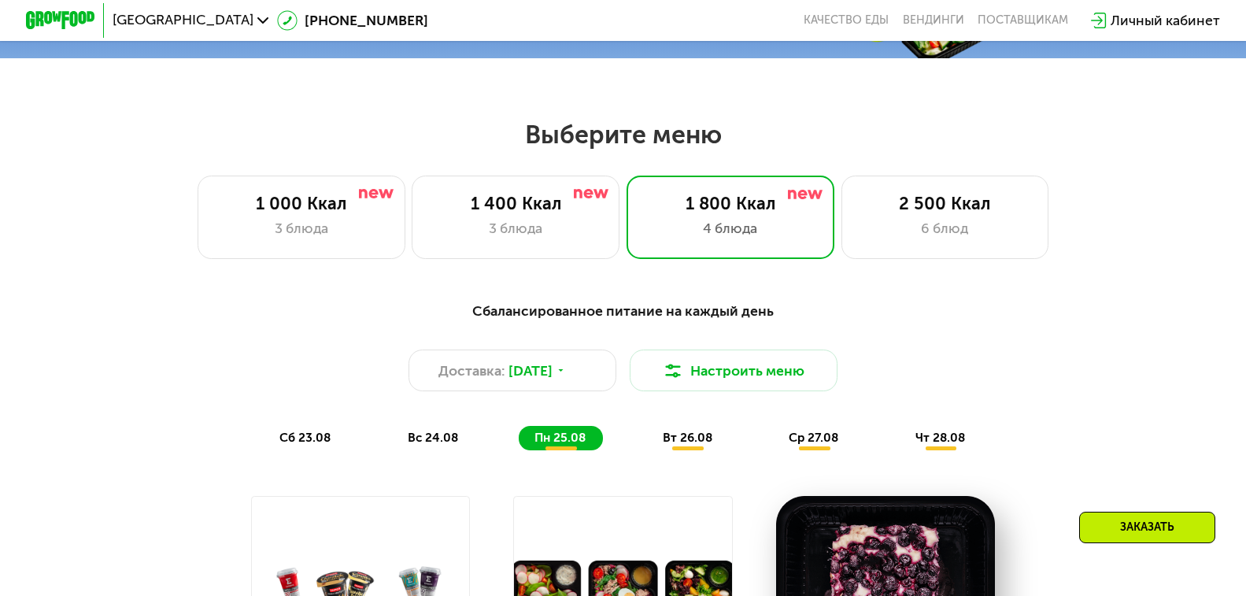
scroll to position [575, 0]
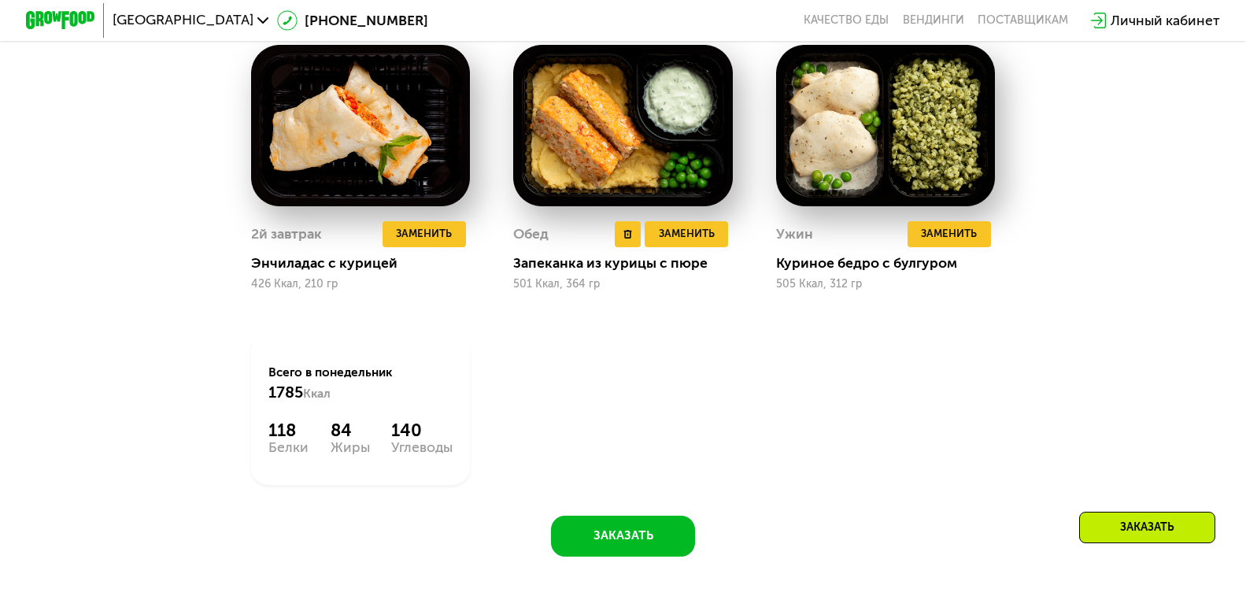
scroll to position [1362, 0]
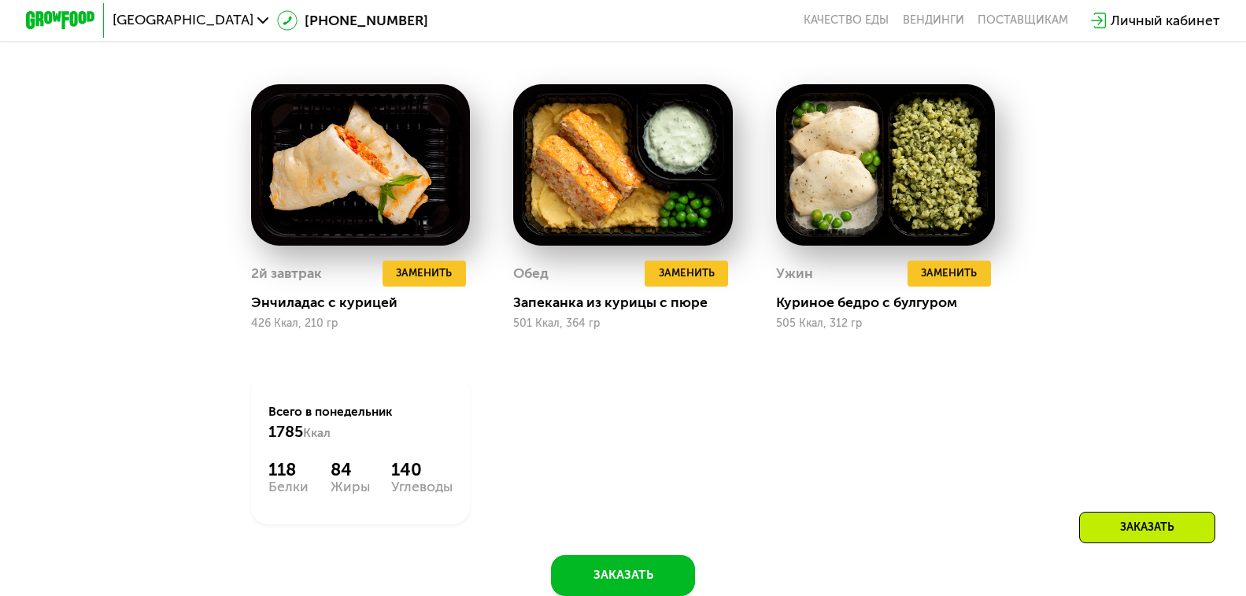
click at [0, 0] on div "Протеин Добавить Клетчатка Добавить Завтрак Удалить Завтрак Заменить Заменить З…" at bounding box center [0, 0] width 0 height 0
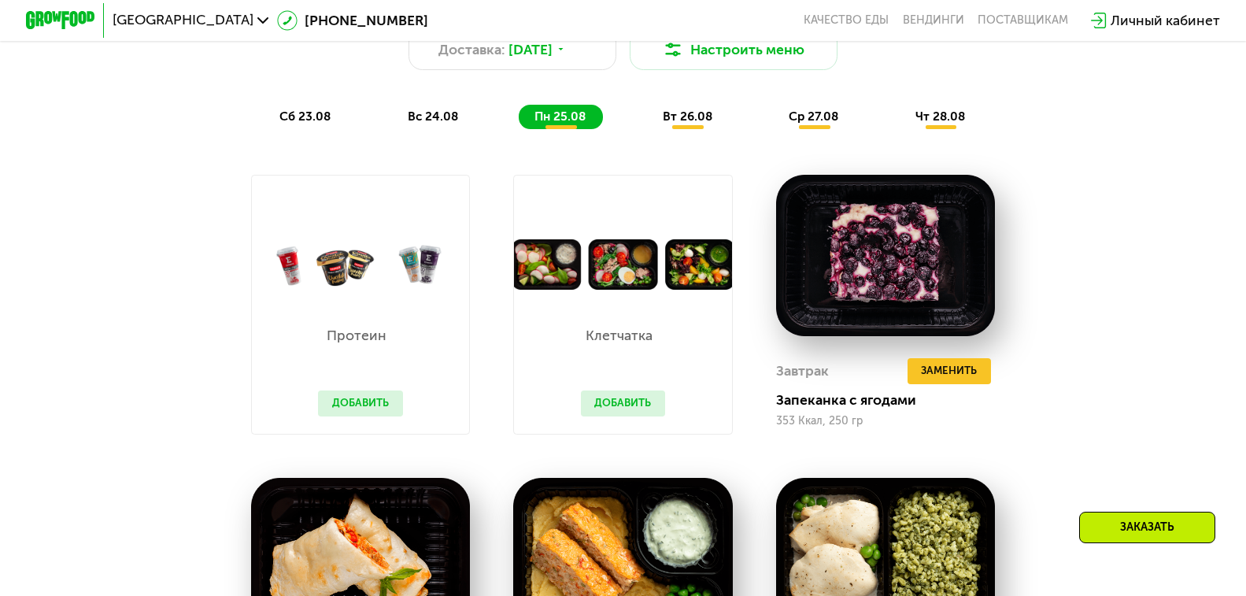
scroll to position [654, 0]
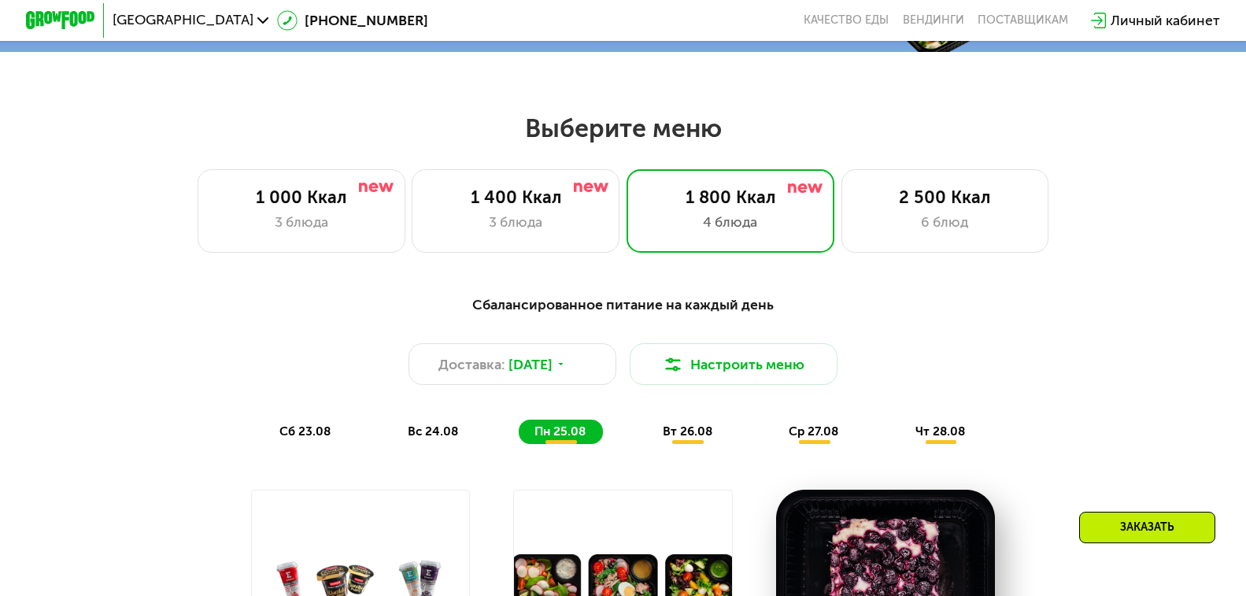
click at [863, 316] on div "Сбалансированное питание на каждый день" at bounding box center [623, 304] width 1025 height 21
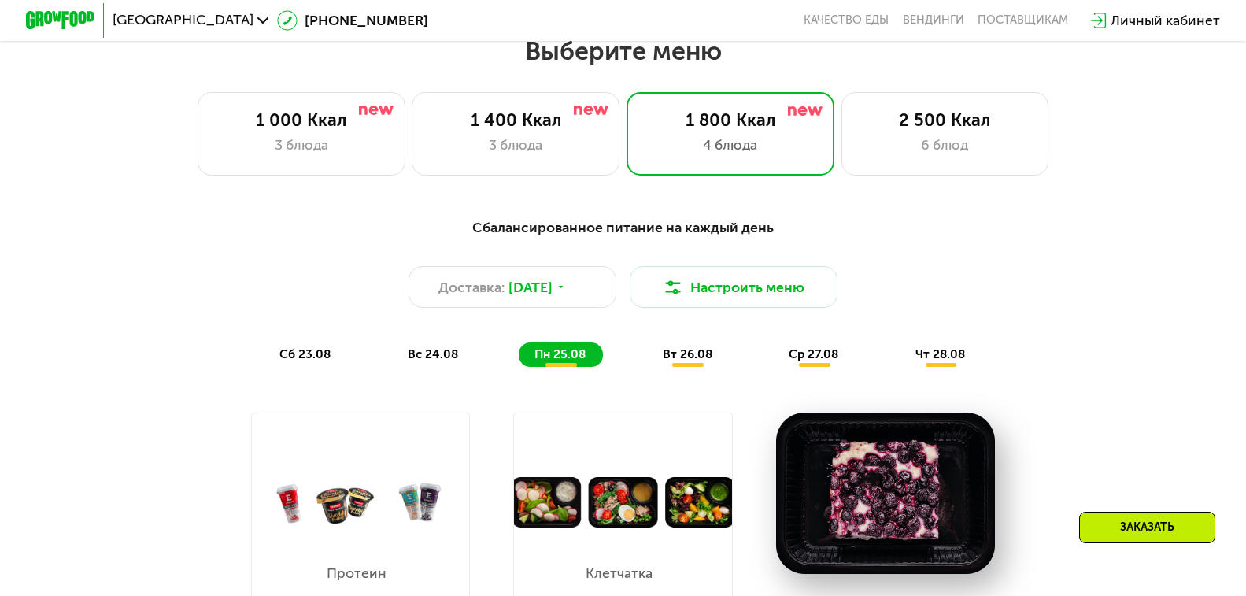
scroll to position [1048, 0]
